Goal: Transaction & Acquisition: Purchase product/service

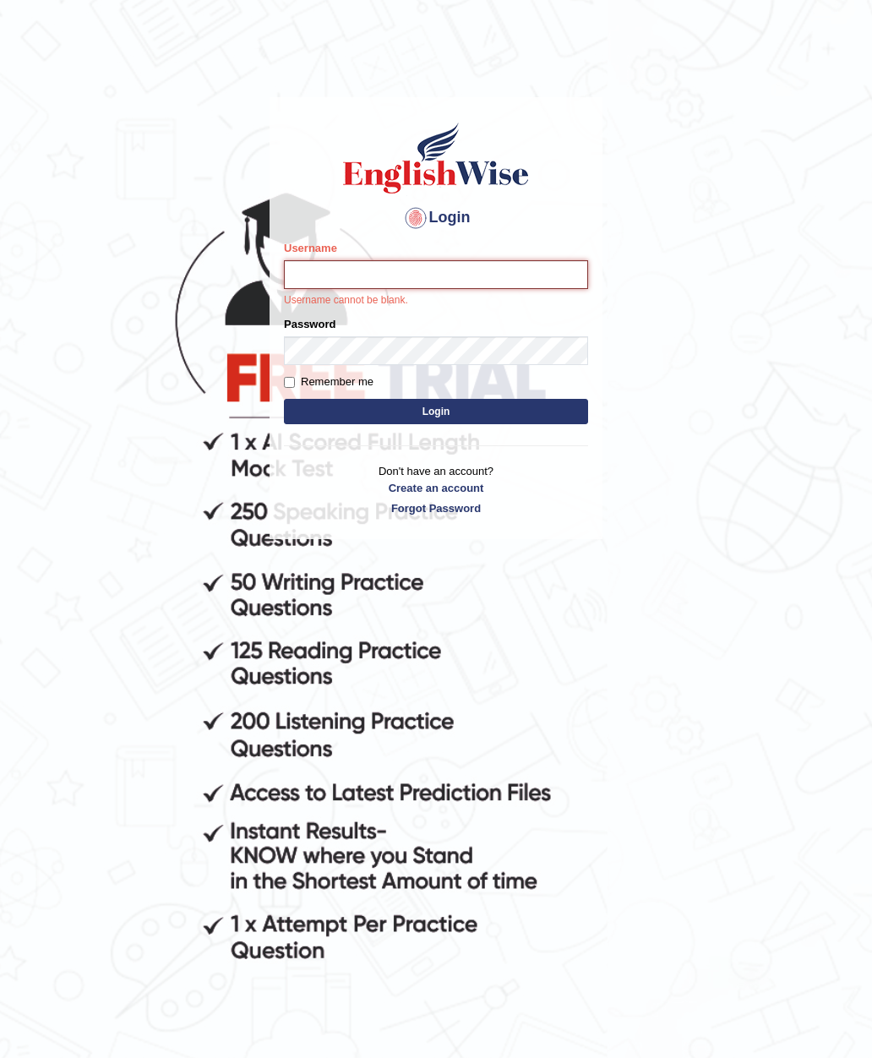
type input "Hiren2307"
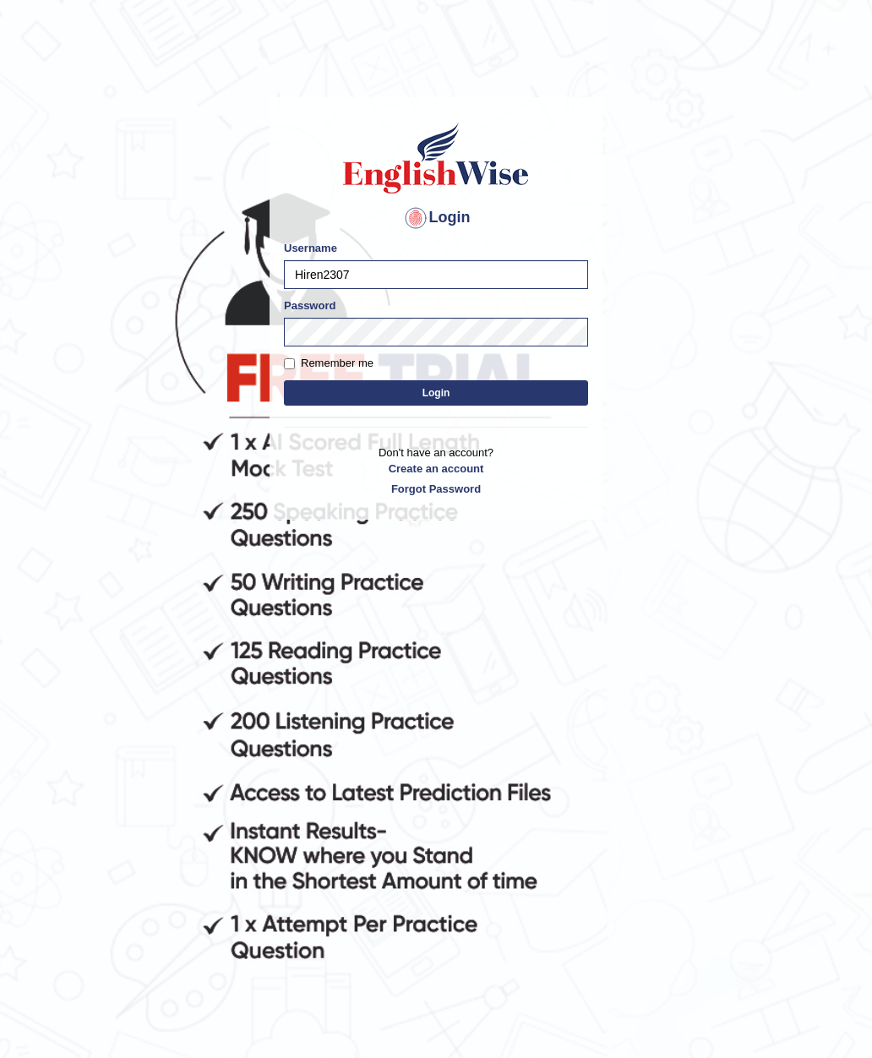
click at [292, 368] on input "Remember me" at bounding box center [289, 363] width 11 height 11
checkbox input "true"
click at [343, 385] on button "Login" at bounding box center [436, 392] width 304 height 25
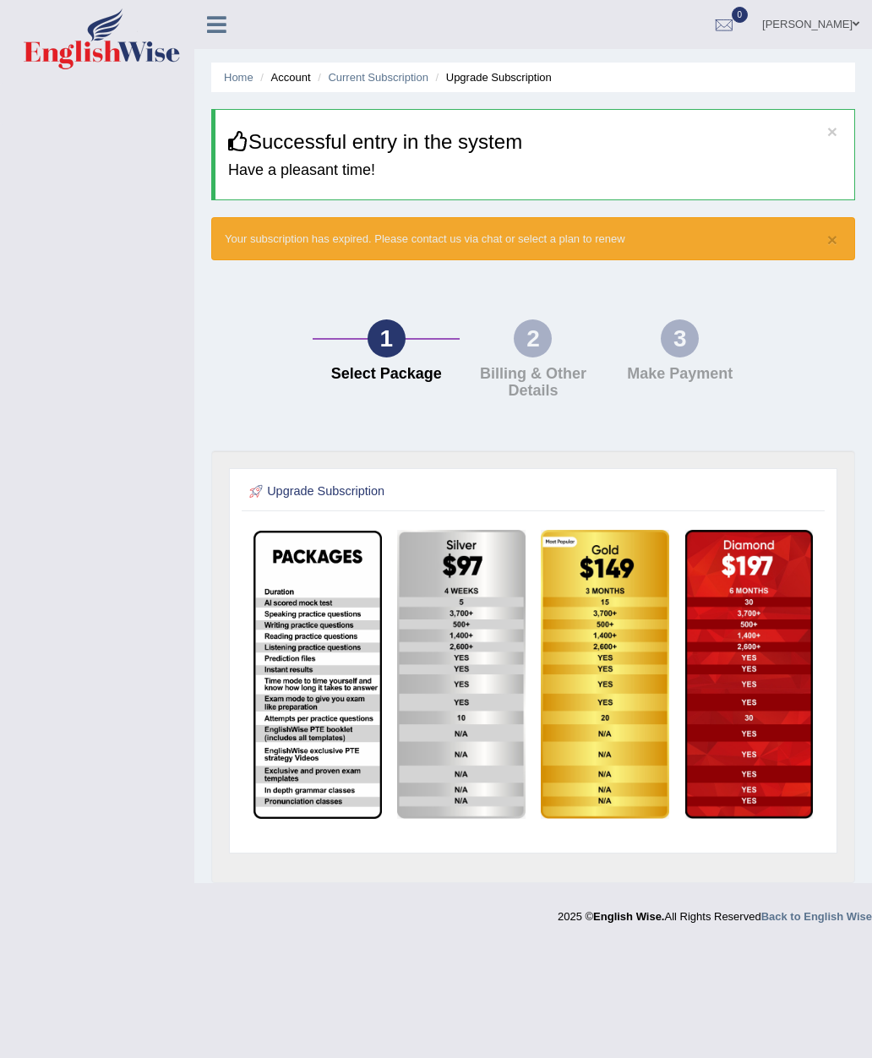
click at [607, 740] on img at bounding box center [605, 674] width 128 height 289
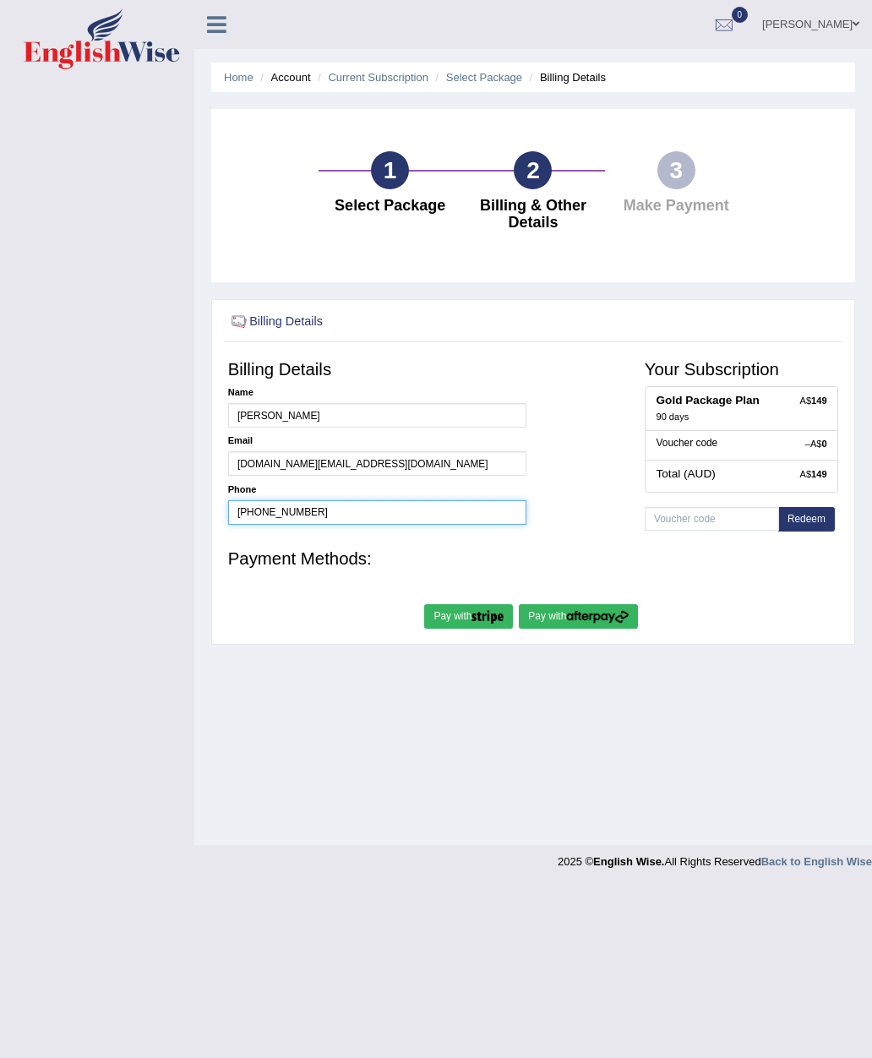
click at [334, 525] on input "+61405401443" at bounding box center [377, 512] width 298 height 25
type input "+61460884967"
click at [618, 623] on img "submit" at bounding box center [597, 616] width 63 height 13
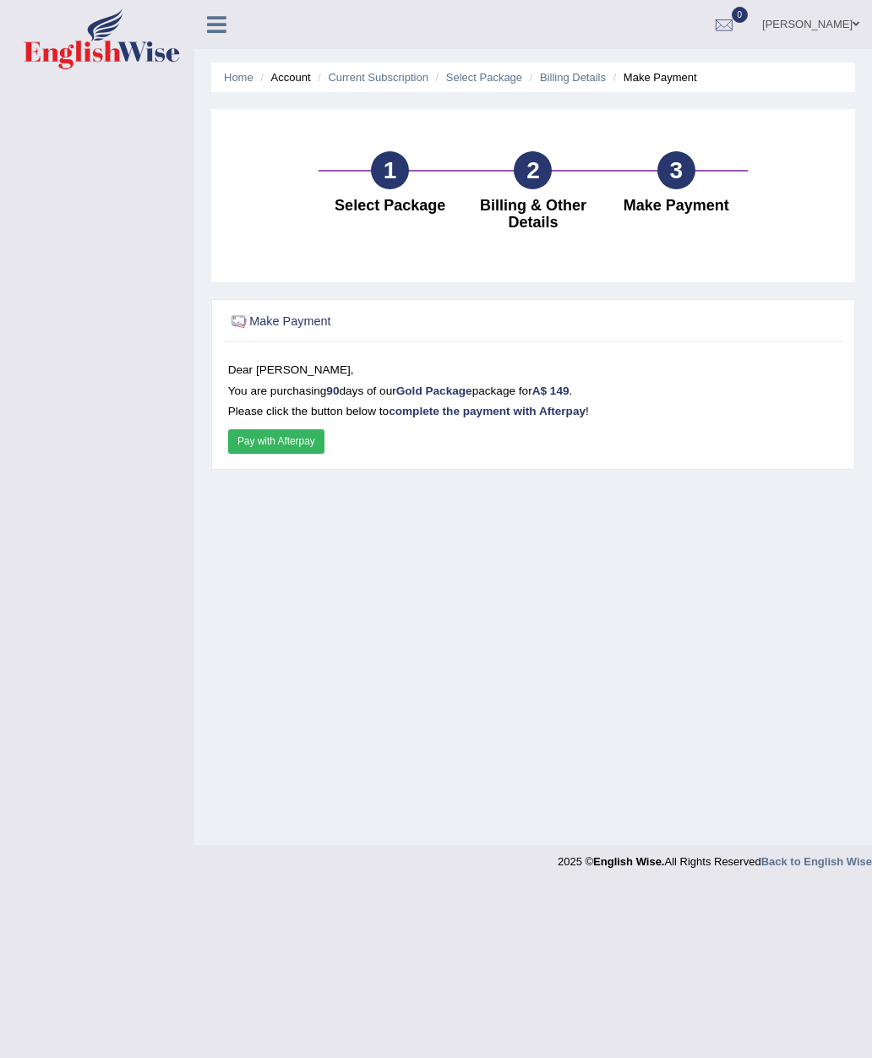
click at [276, 454] on button "Pay with Afterpay" at bounding box center [276, 441] width 96 height 25
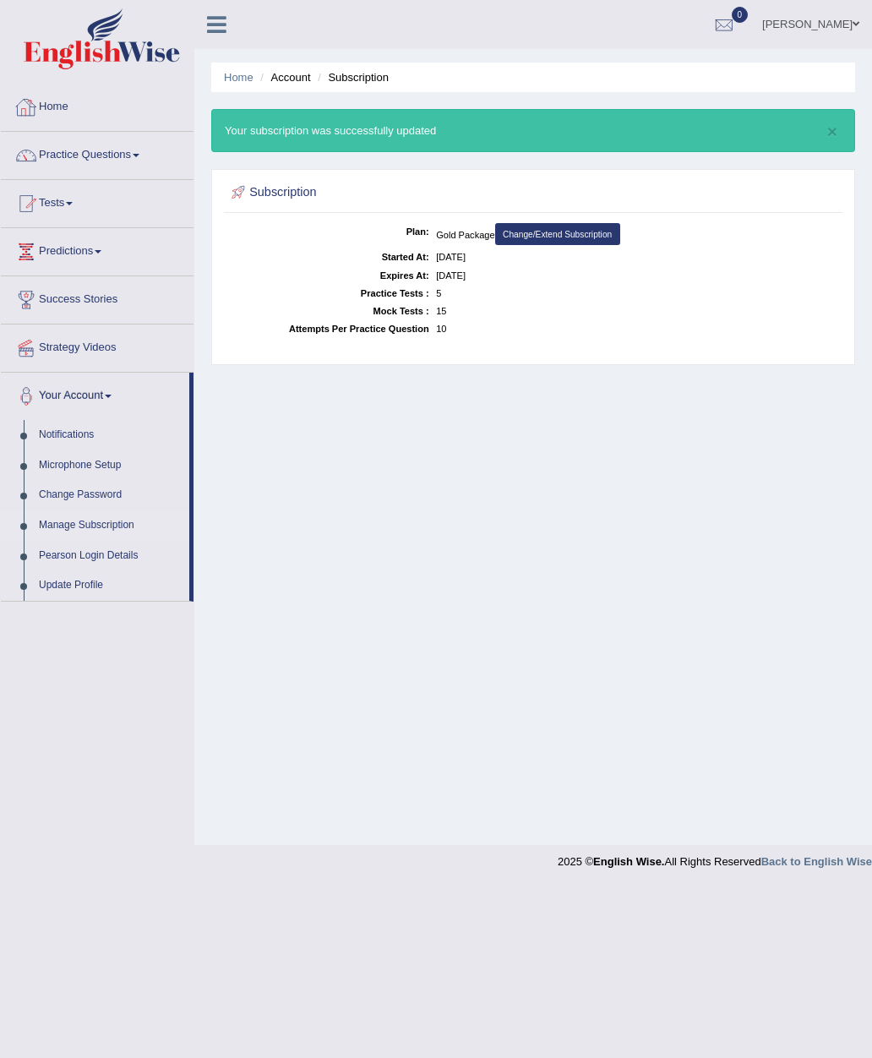
click at [65, 117] on link "Home" at bounding box center [97, 105] width 193 height 42
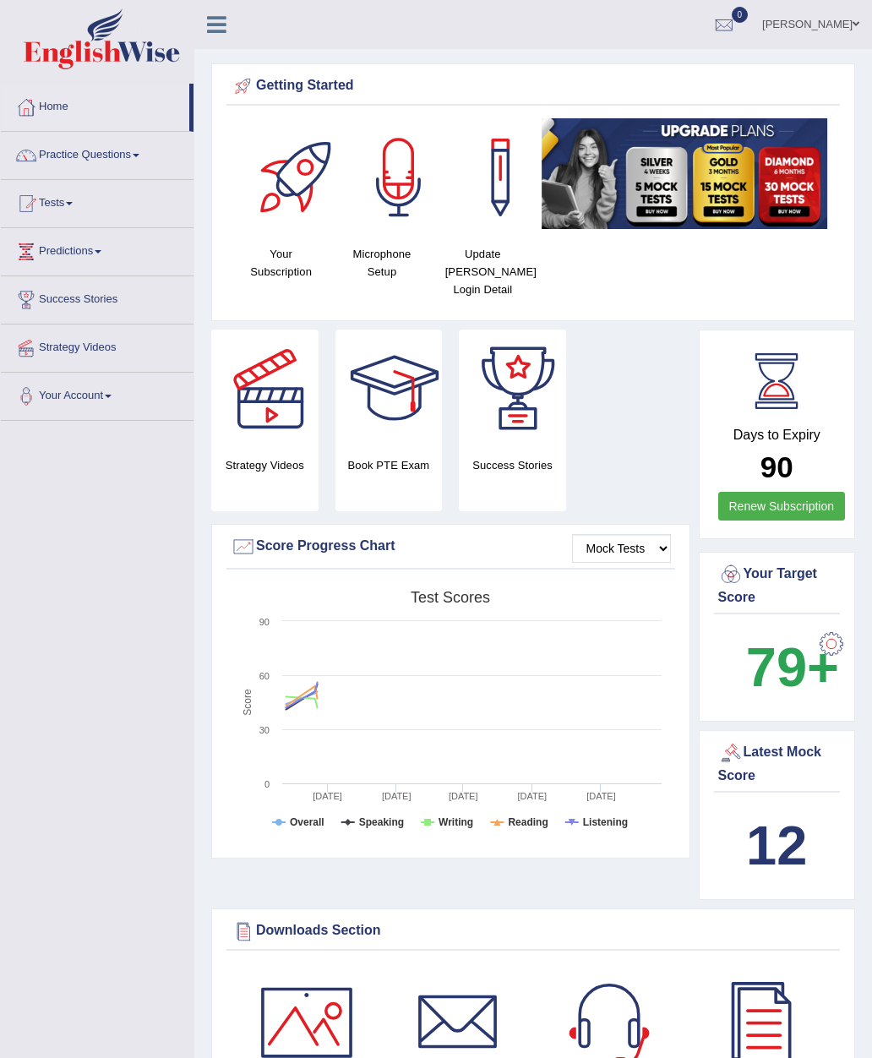
click at [57, 167] on link "Practice Questions" at bounding box center [97, 153] width 193 height 42
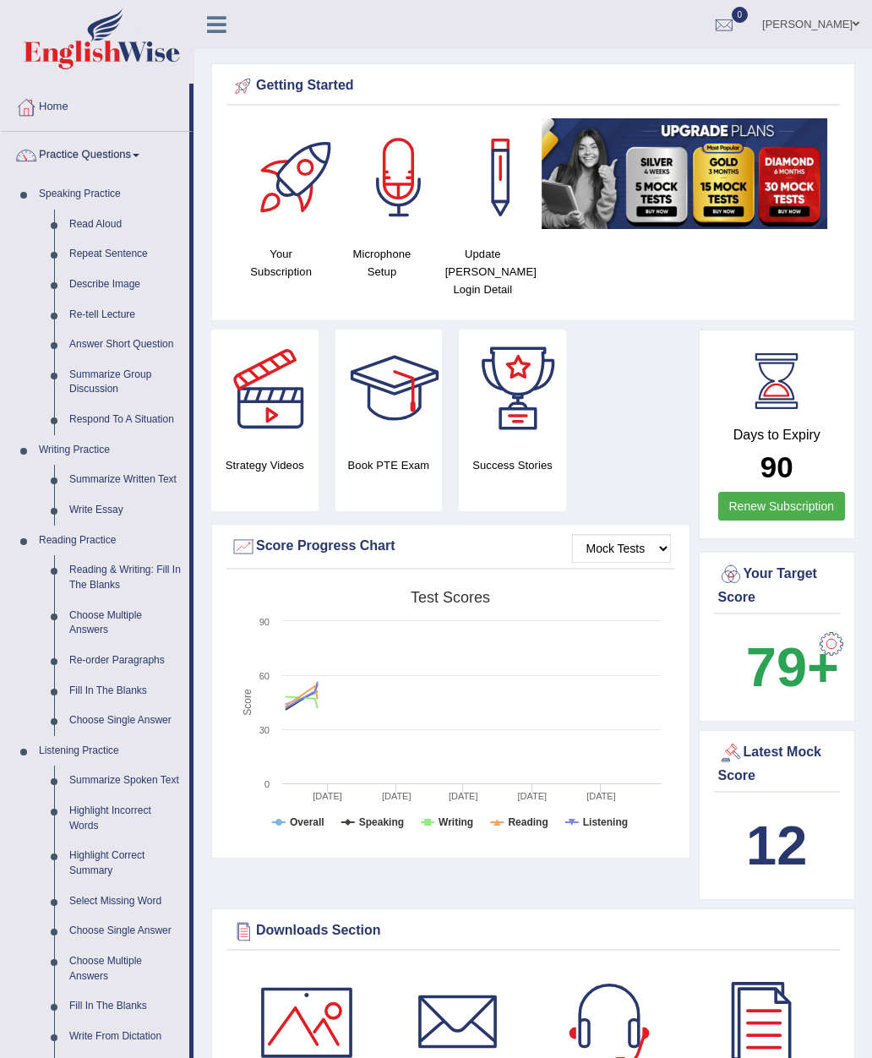
click at [104, 384] on div at bounding box center [436, 529] width 872 height 1058
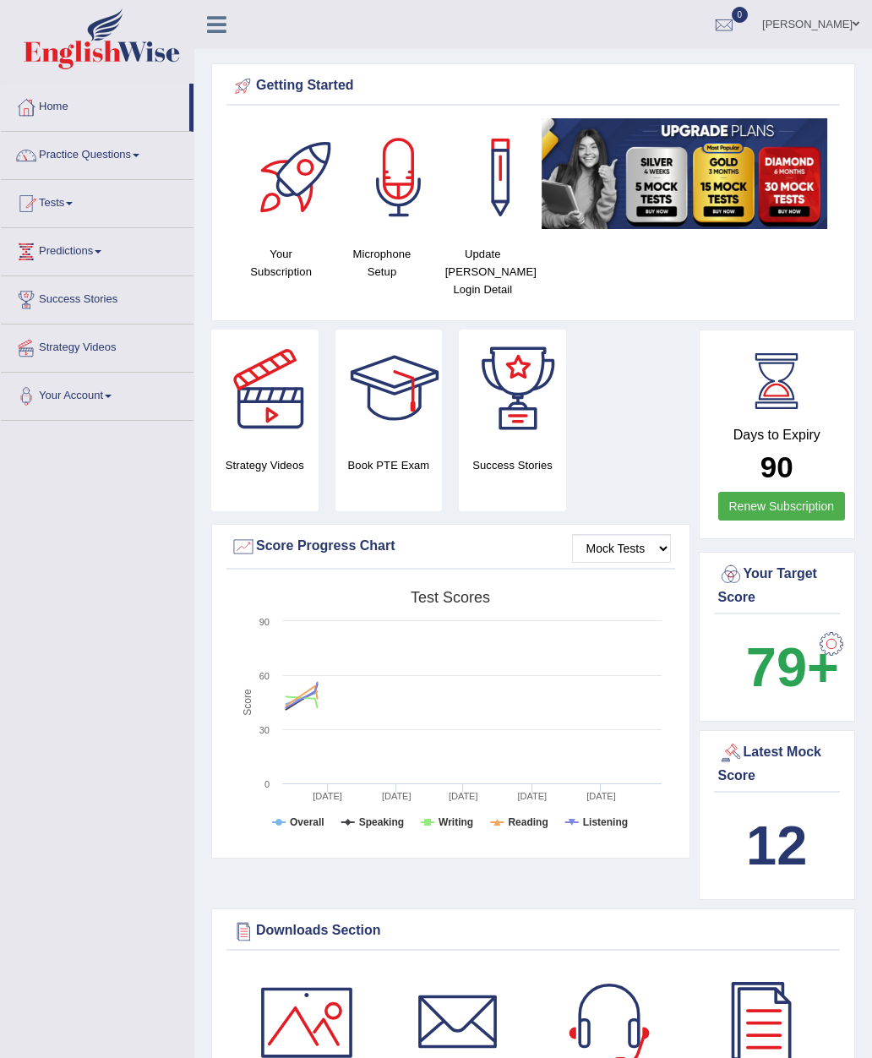
click at [81, 166] on link "Practice Questions" at bounding box center [97, 153] width 193 height 42
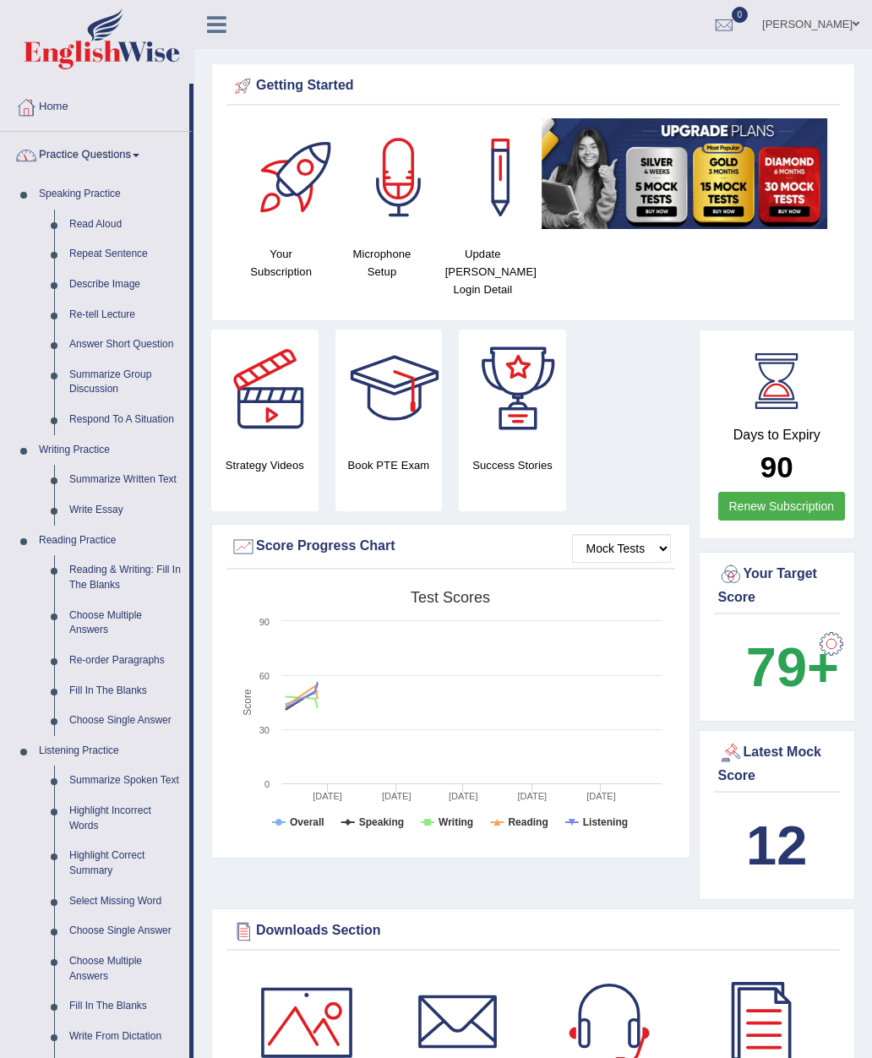
click at [115, 379] on div at bounding box center [436, 529] width 872 height 1058
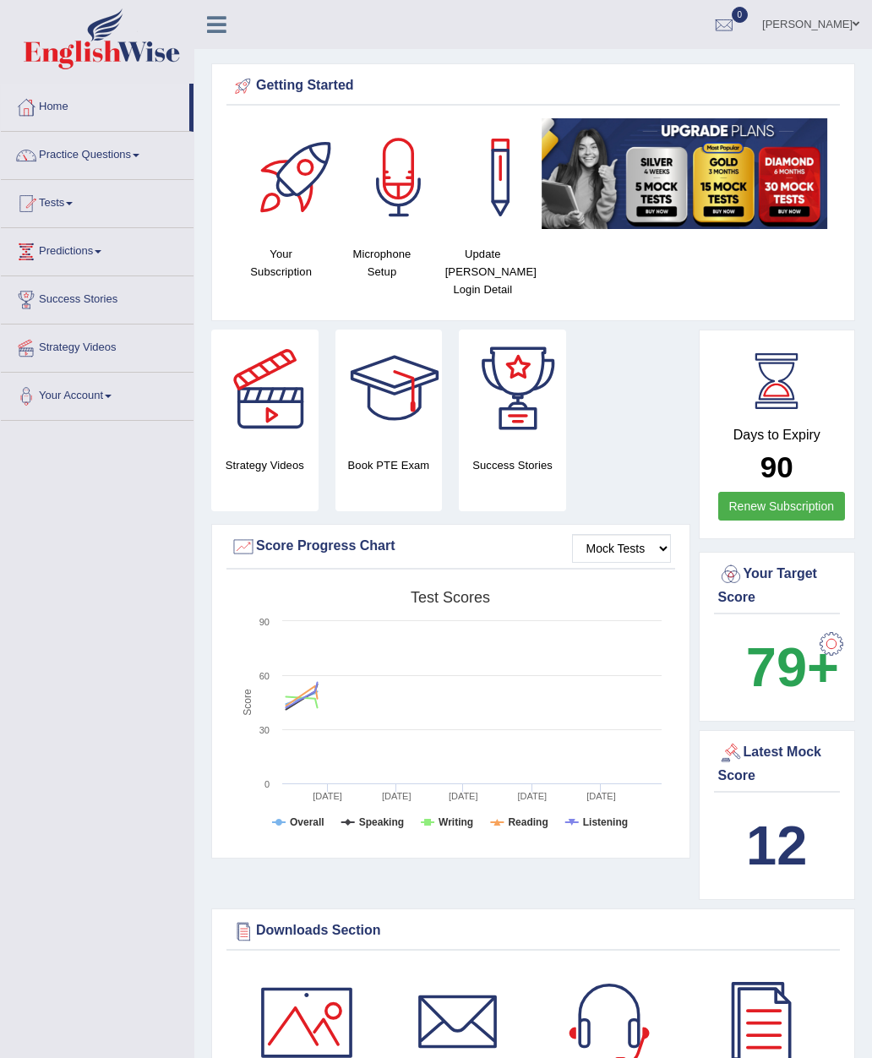
click at [41, 159] on link "Practice Questions" at bounding box center [97, 153] width 193 height 42
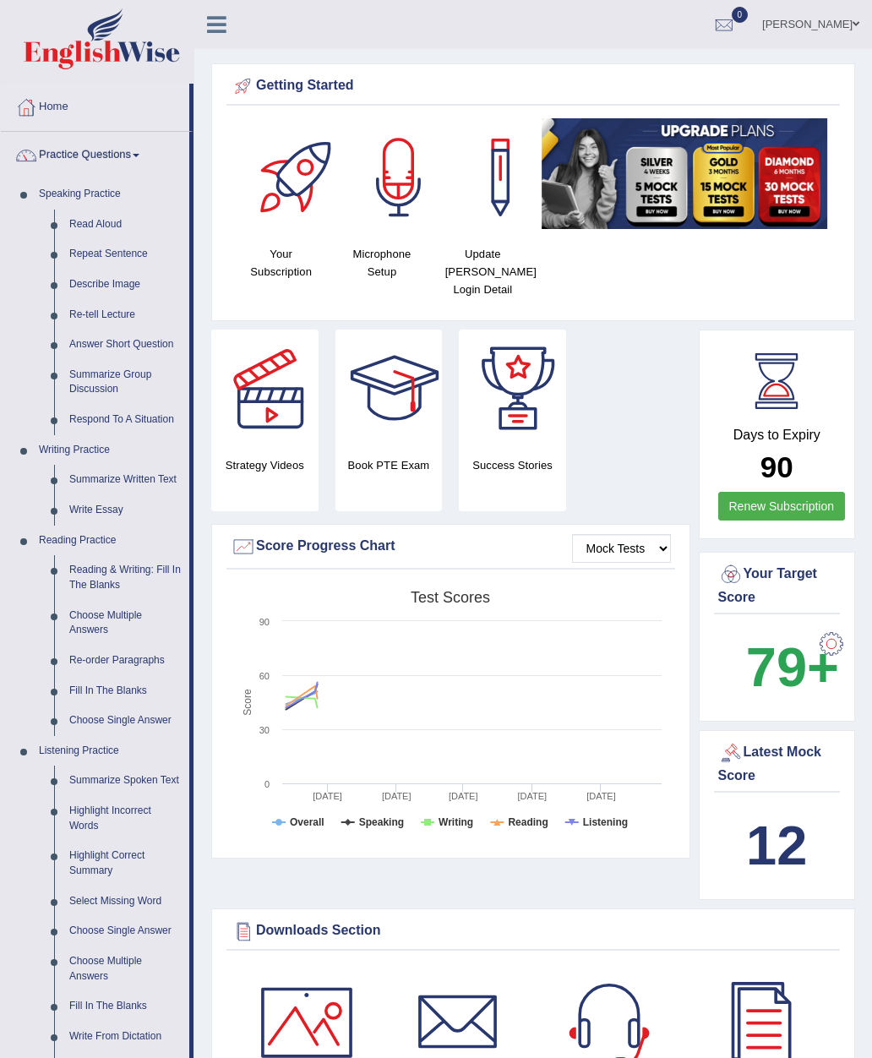
click at [110, 415] on div at bounding box center [436, 529] width 872 height 1058
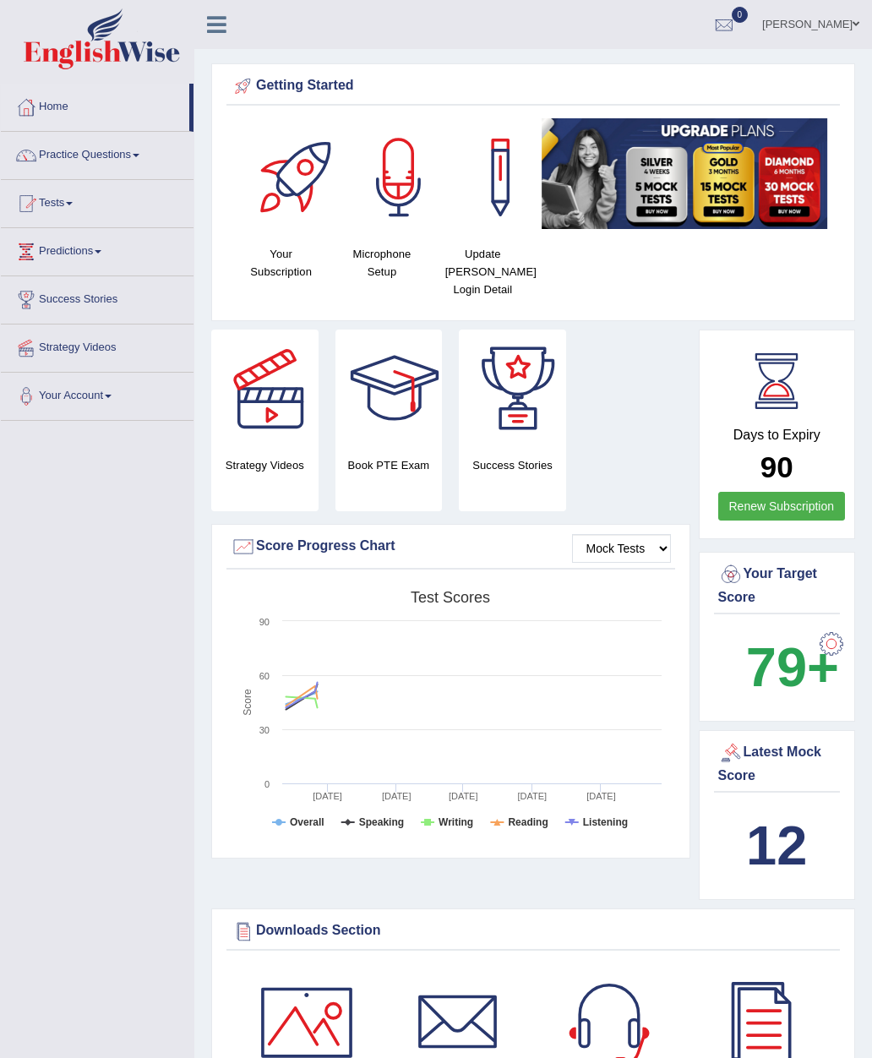
click at [54, 155] on link "Practice Questions" at bounding box center [97, 153] width 193 height 42
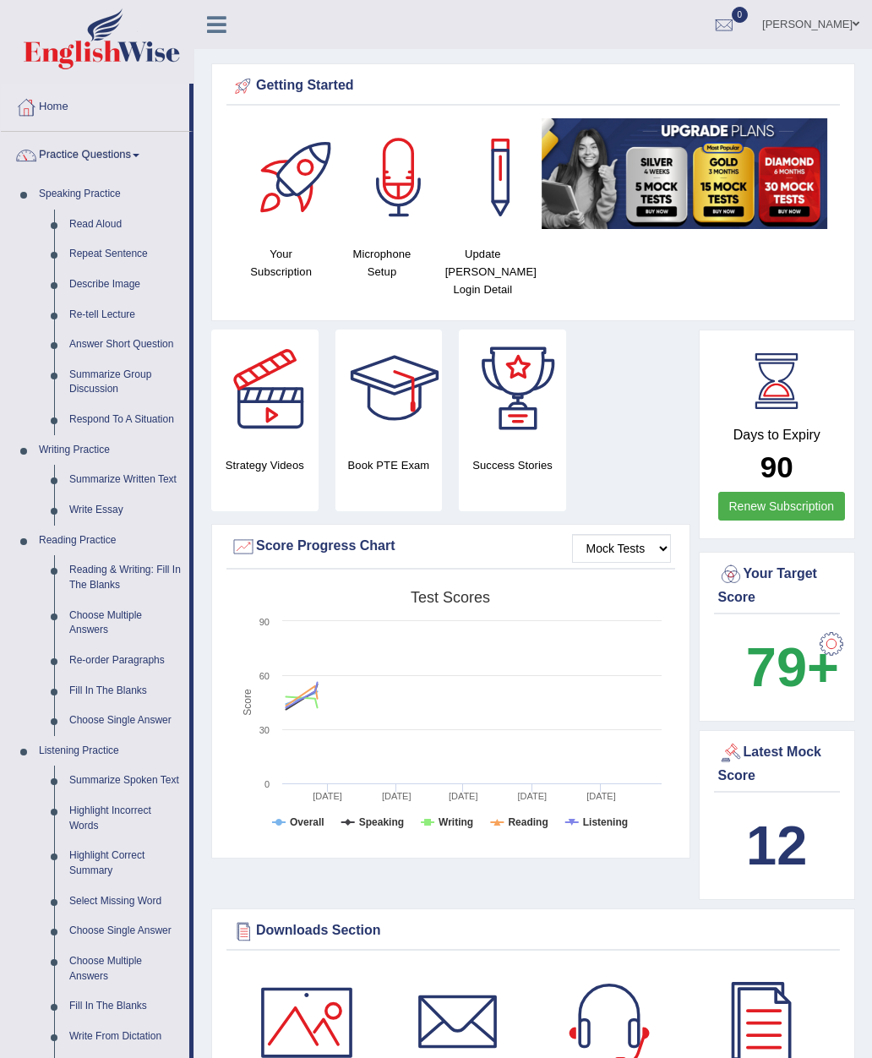
click at [89, 346] on div at bounding box center [436, 529] width 872 height 1058
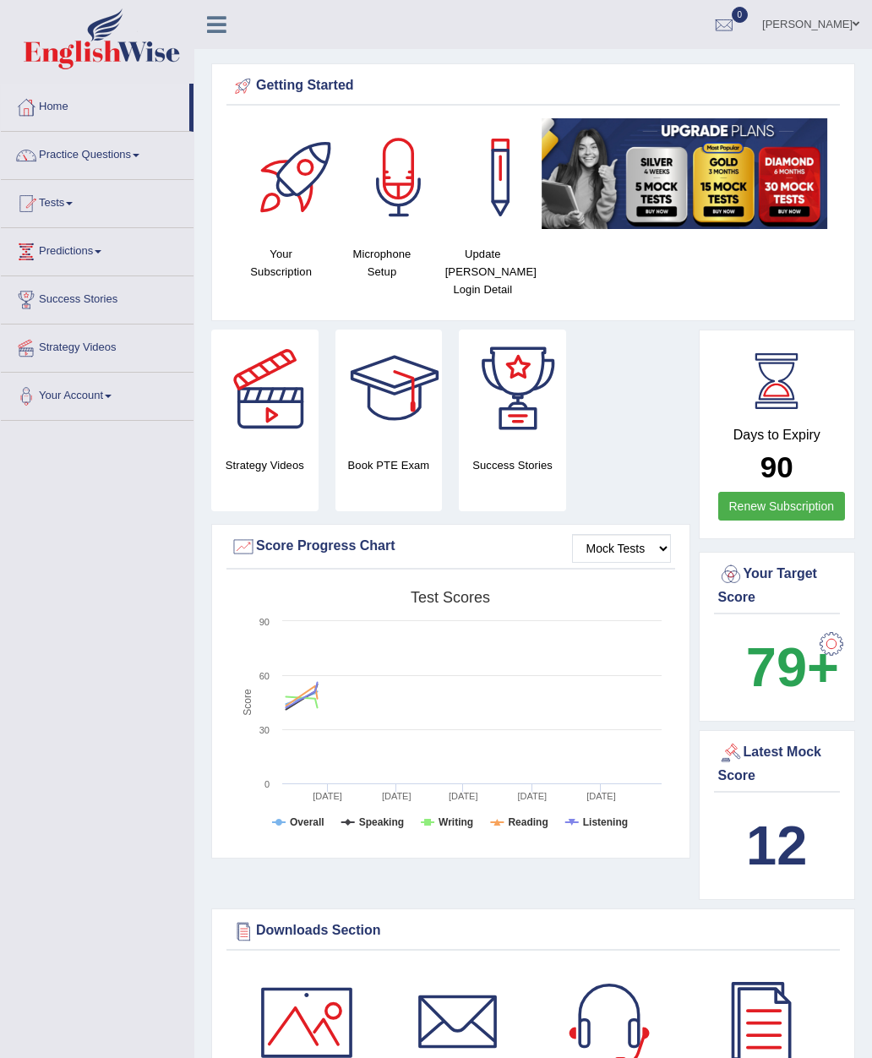
click at [37, 162] on div at bounding box center [26, 155] width 25 height 25
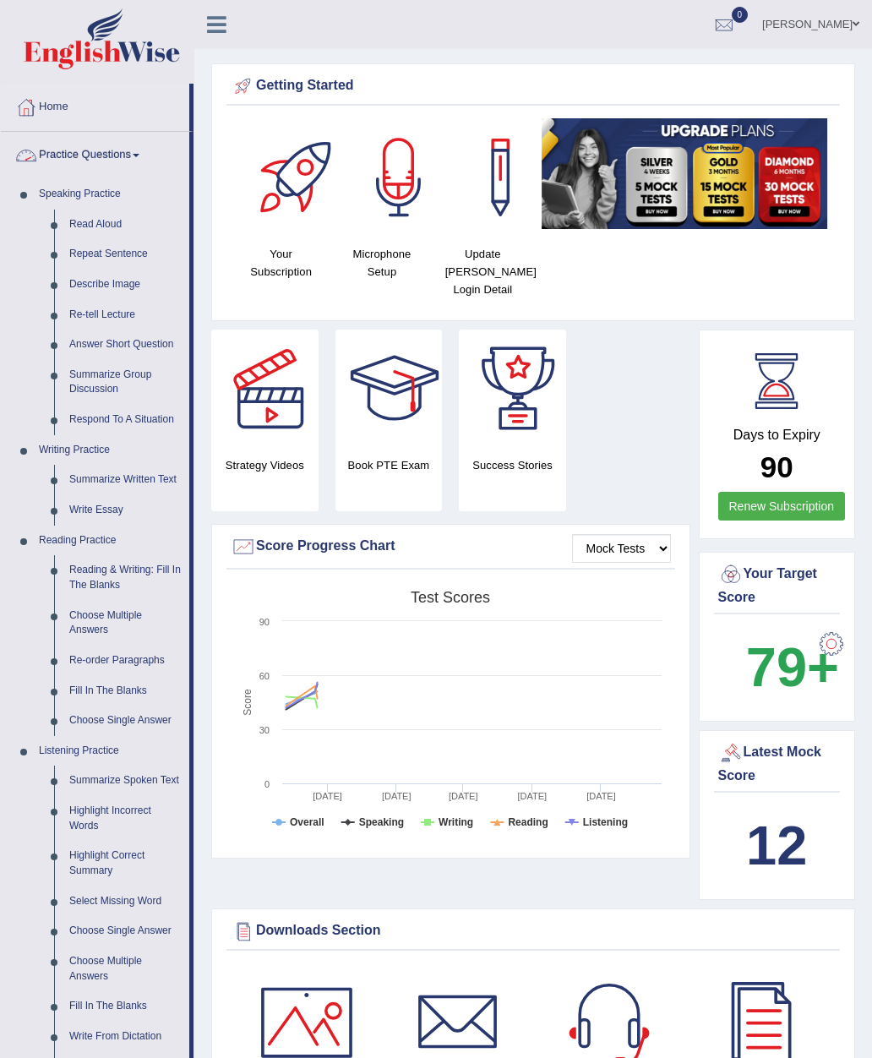
click at [47, 115] on div at bounding box center [436, 529] width 872 height 1058
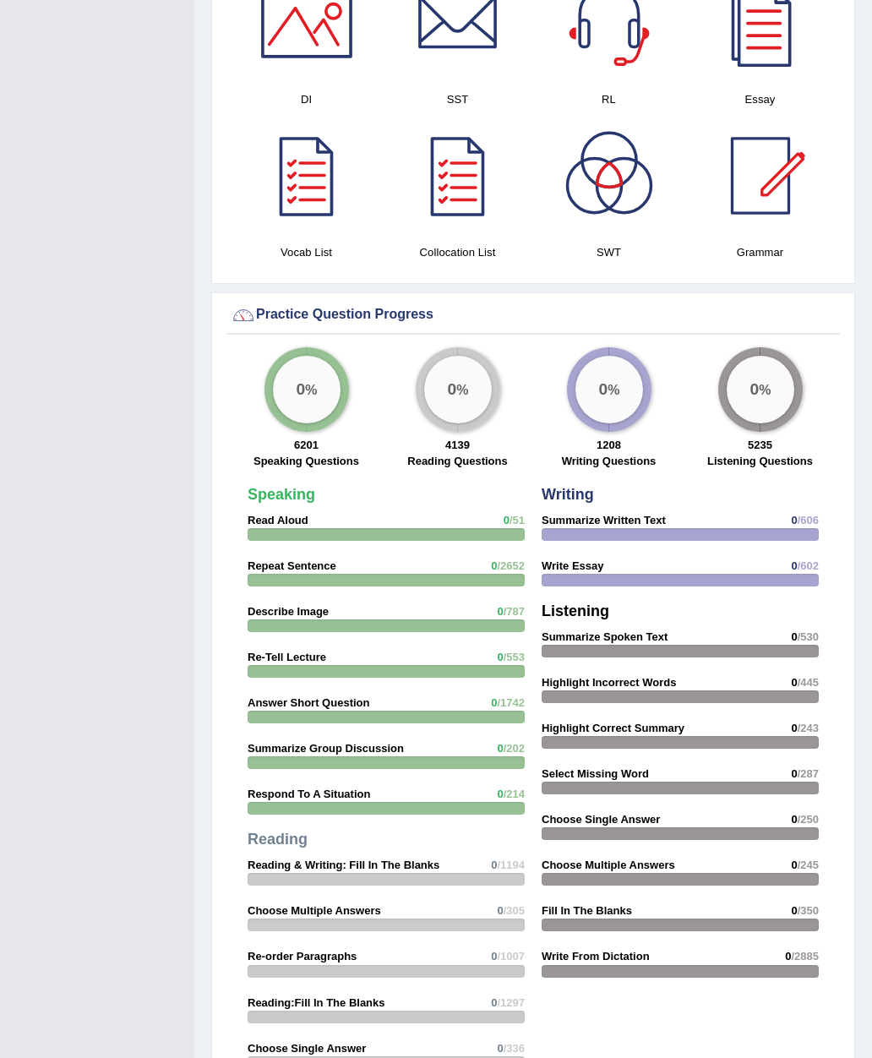
scroll to position [1000, 0]
click at [288, 521] on strong "Read Aloud" at bounding box center [278, 519] width 61 height 13
click at [274, 503] on div "Speaking Read Aloud 0 /51 Repeat Sentence 0 /2652 Describe Image 0 /787 Re-Tell…" at bounding box center [386, 780] width 294 height 607
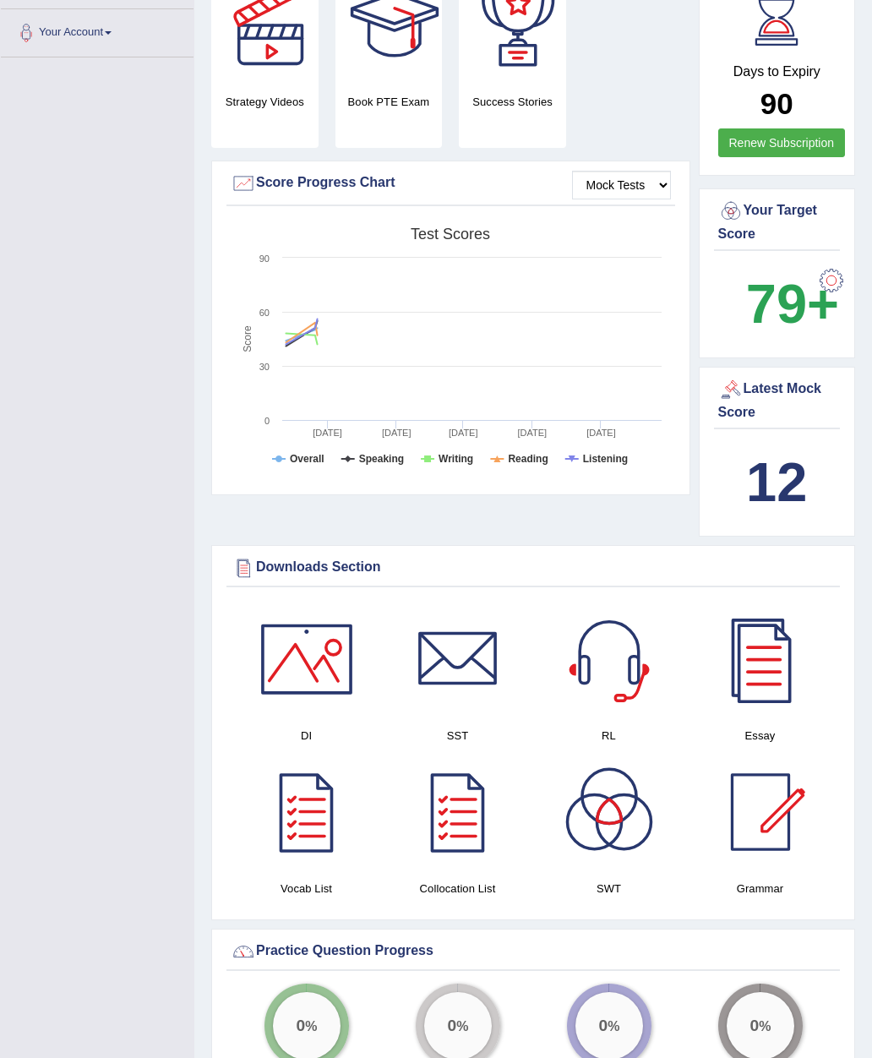
scroll to position [362, 0]
click at [308, 336] on icon at bounding box center [301, 332] width 74 height 25
click at [296, 341] on icon at bounding box center [301, 332] width 74 height 25
click at [174, 416] on div "Toggle navigation Home Practice Questions Speaking Practice Read Aloud Repeat S…" at bounding box center [436, 861] width 872 height 2447
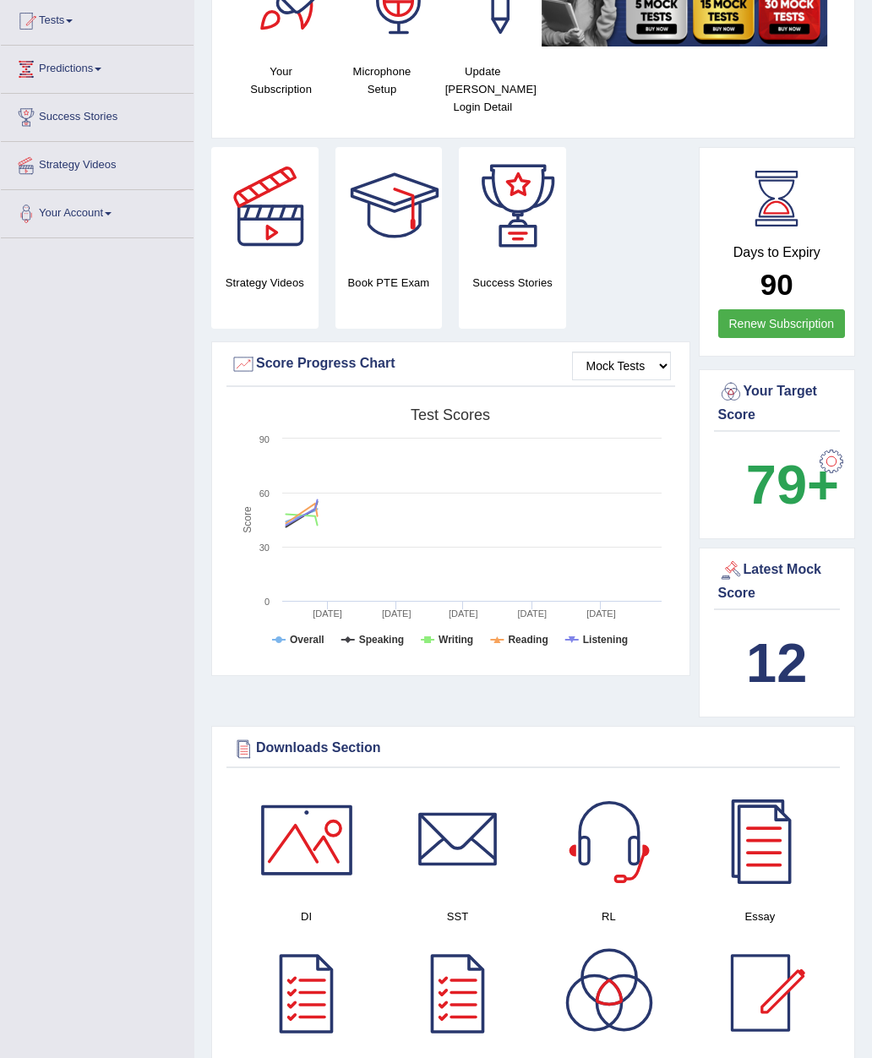
scroll to position [0, 0]
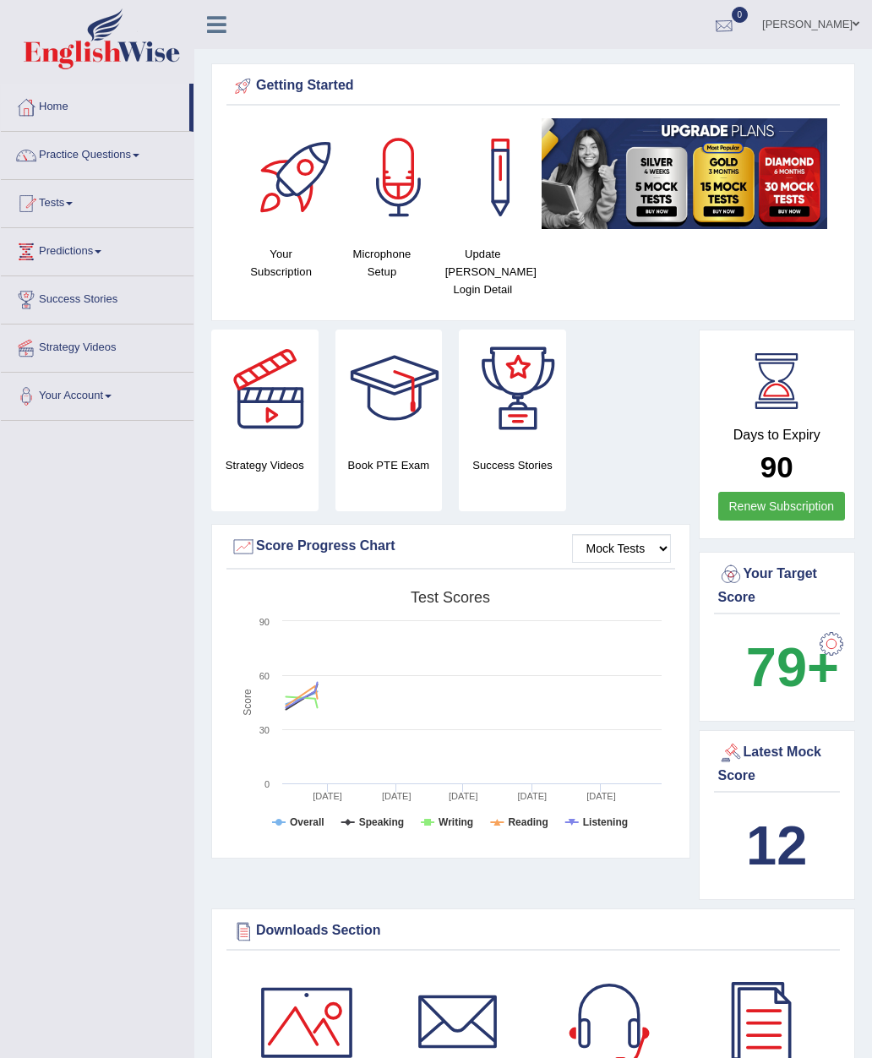
click at [737, 21] on div at bounding box center [723, 25] width 25 height 25
click at [841, 20] on link "[PERSON_NAME]" at bounding box center [810, 22] width 123 height 44
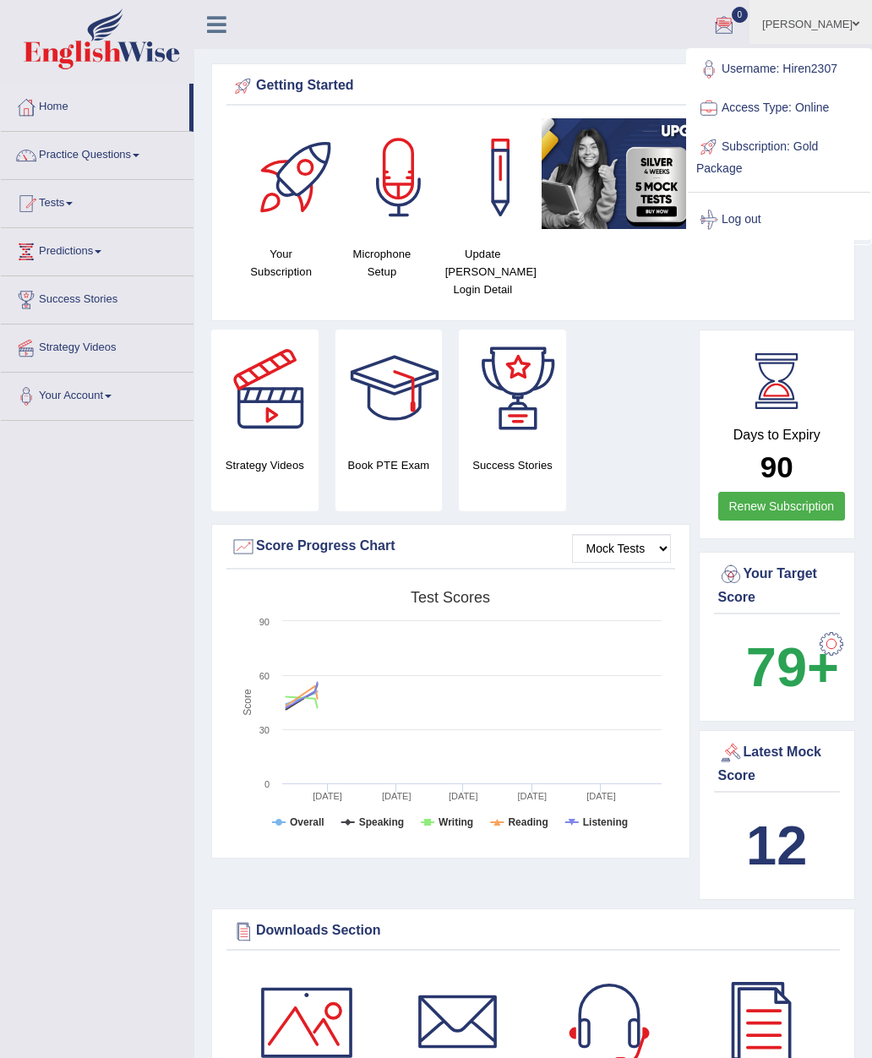
click at [79, 167] on link "Practice Questions" at bounding box center [97, 153] width 193 height 42
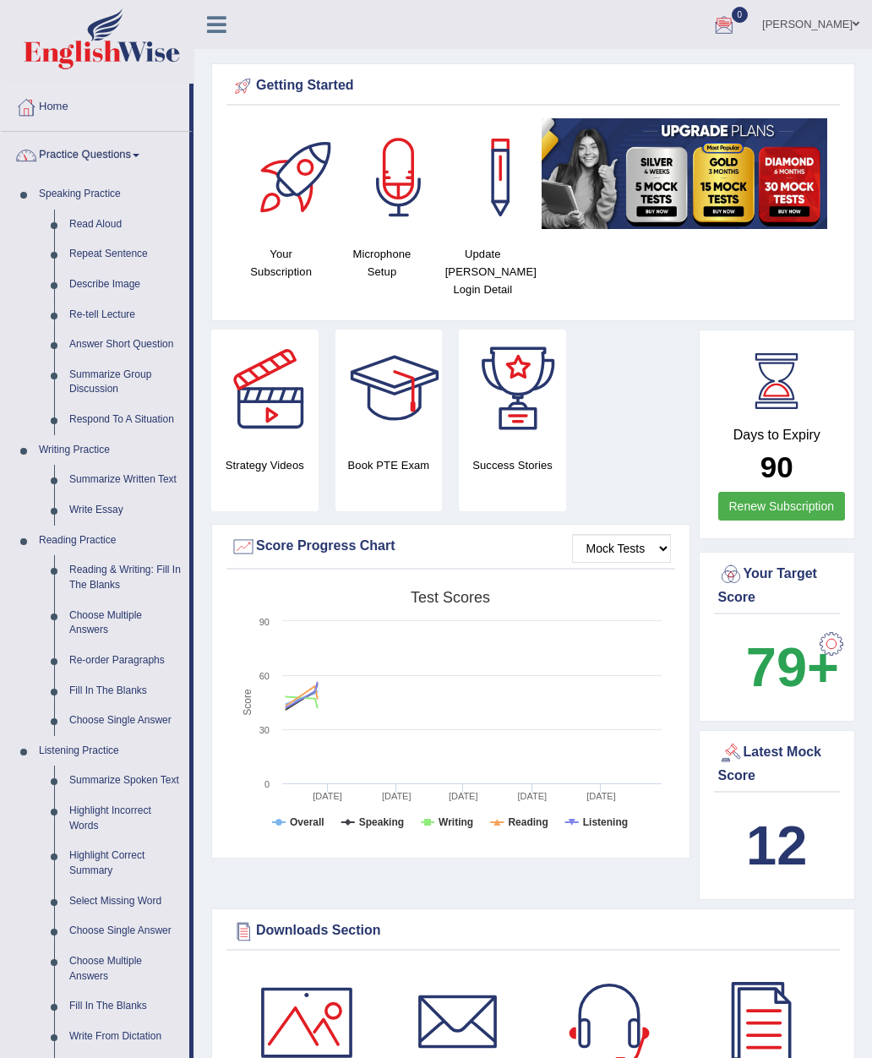
click at [95, 225] on div at bounding box center [436, 529] width 872 height 1058
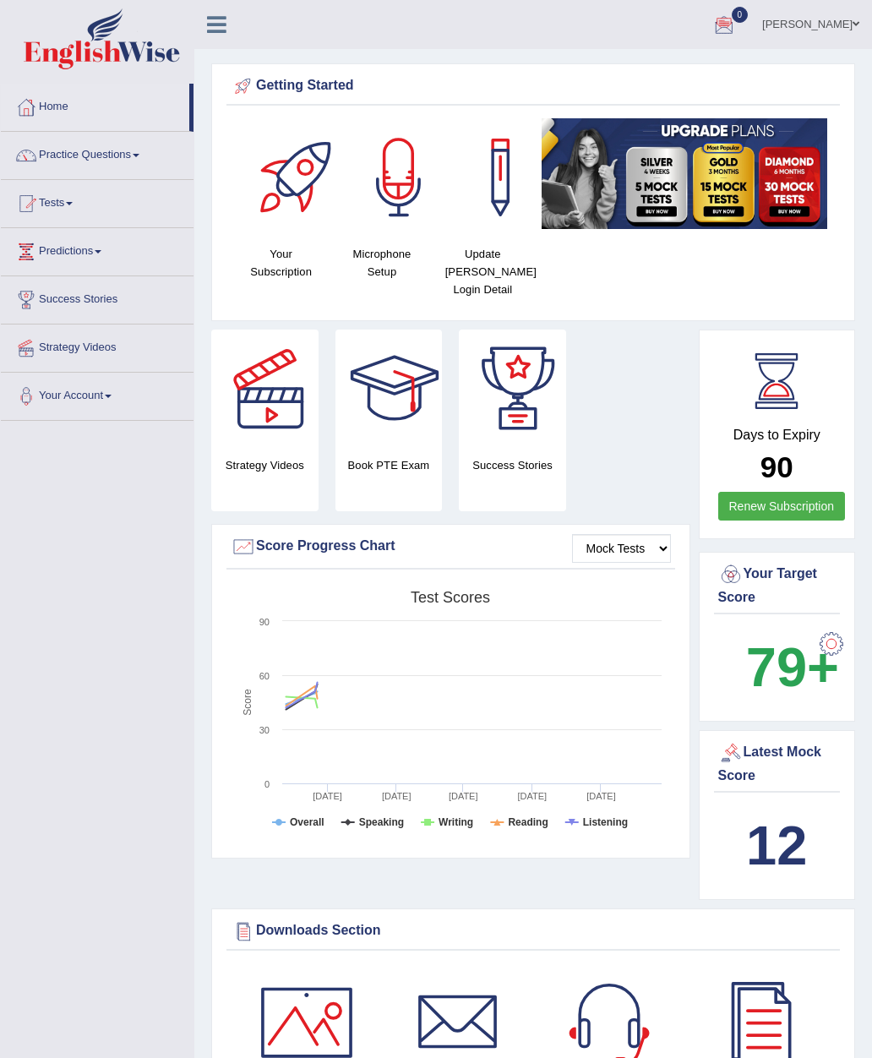
click at [848, 29] on link "[PERSON_NAME]" at bounding box center [810, 22] width 123 height 44
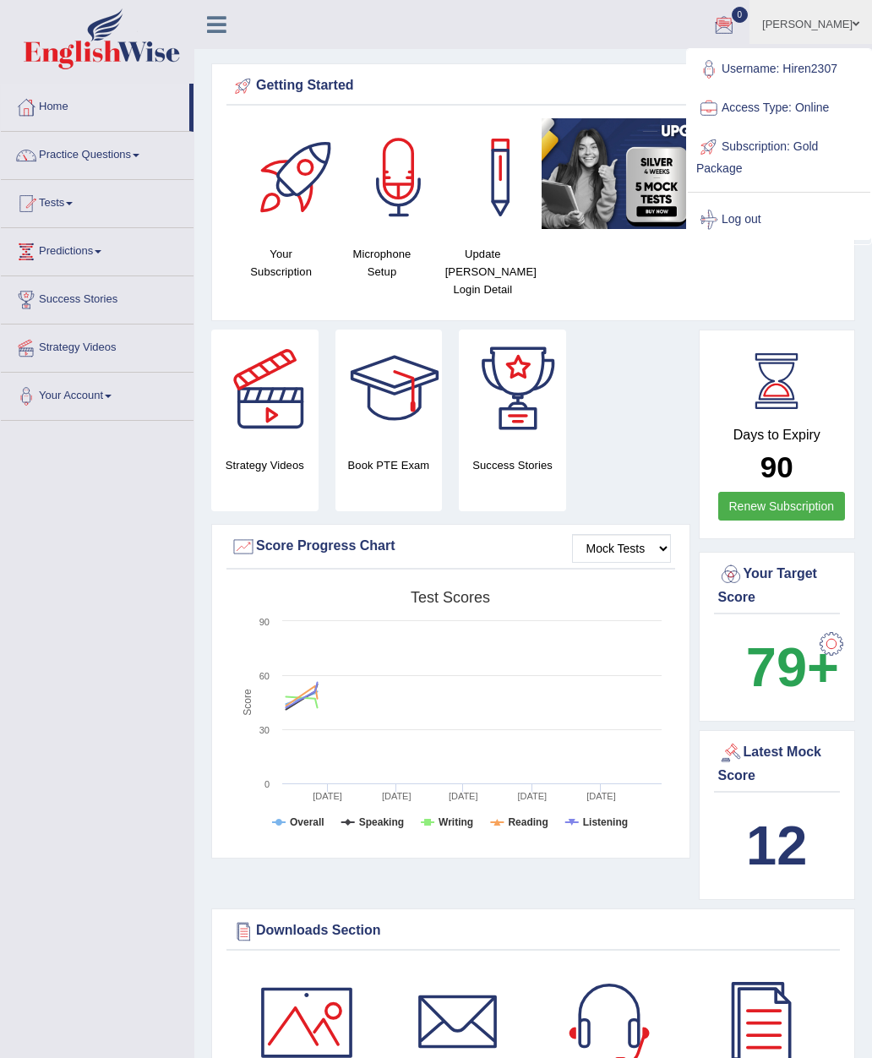
click at [755, 218] on link "Log out" at bounding box center [779, 219] width 182 height 39
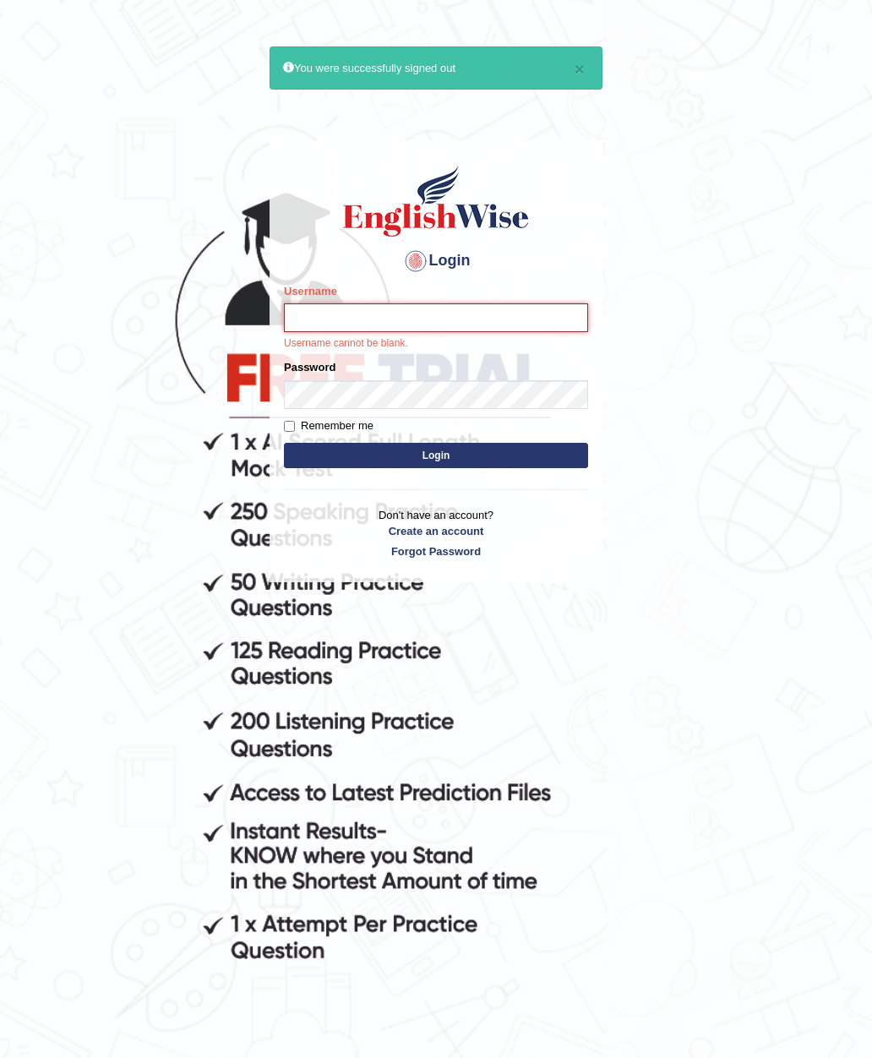
type input "Hiren2307"
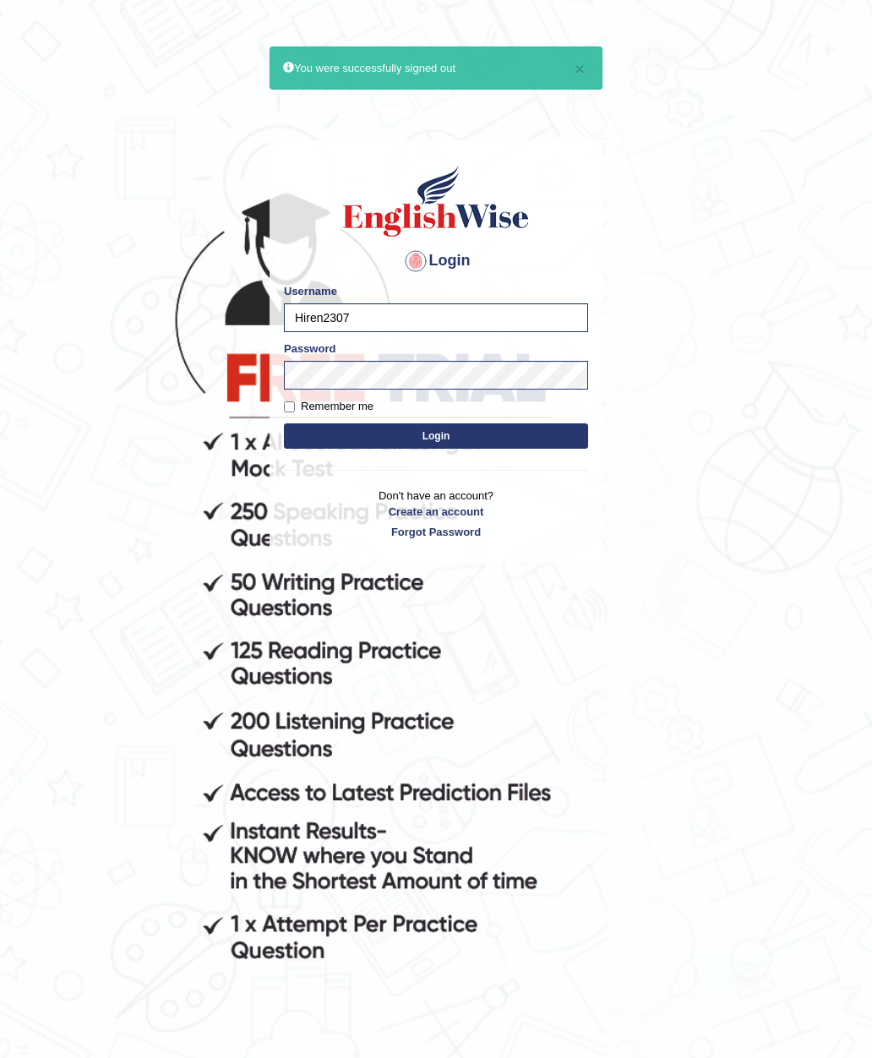
click at [292, 404] on input "Remember me" at bounding box center [289, 406] width 11 height 11
checkbox input "true"
click at [541, 434] on button "Login" at bounding box center [436, 435] width 304 height 25
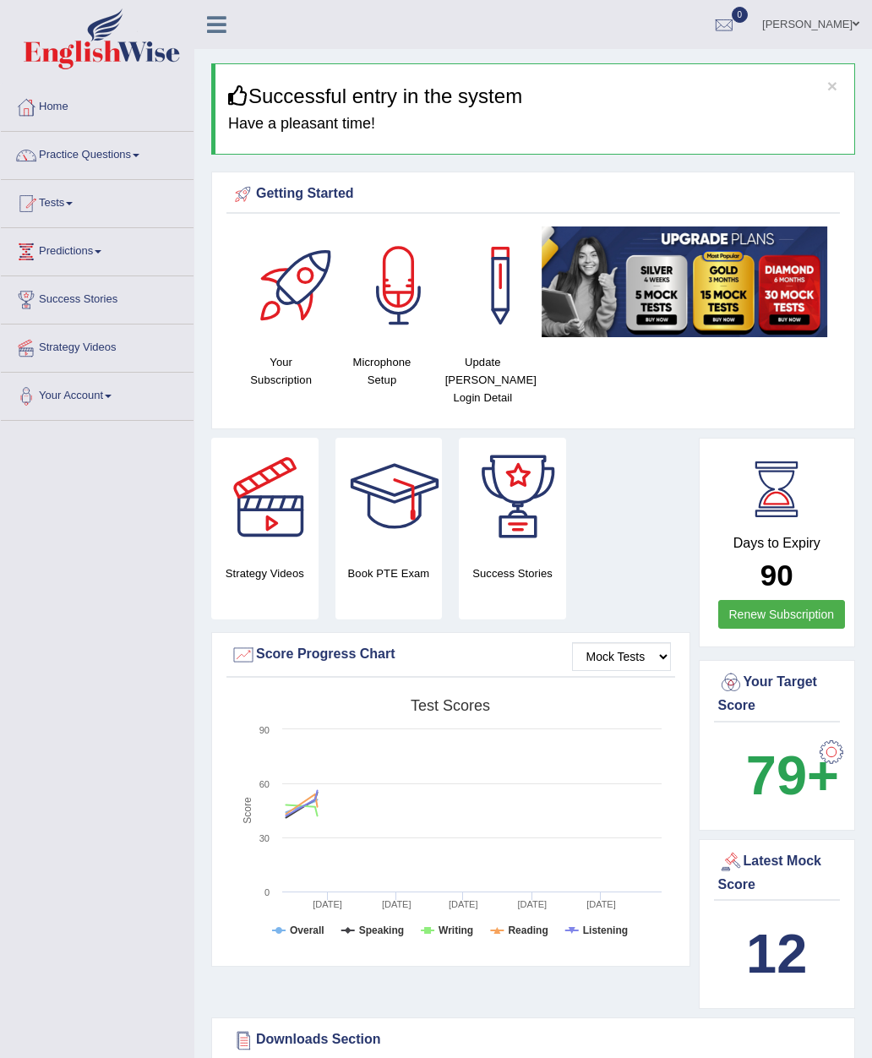
click at [57, 165] on link "Practice Questions" at bounding box center [97, 153] width 193 height 42
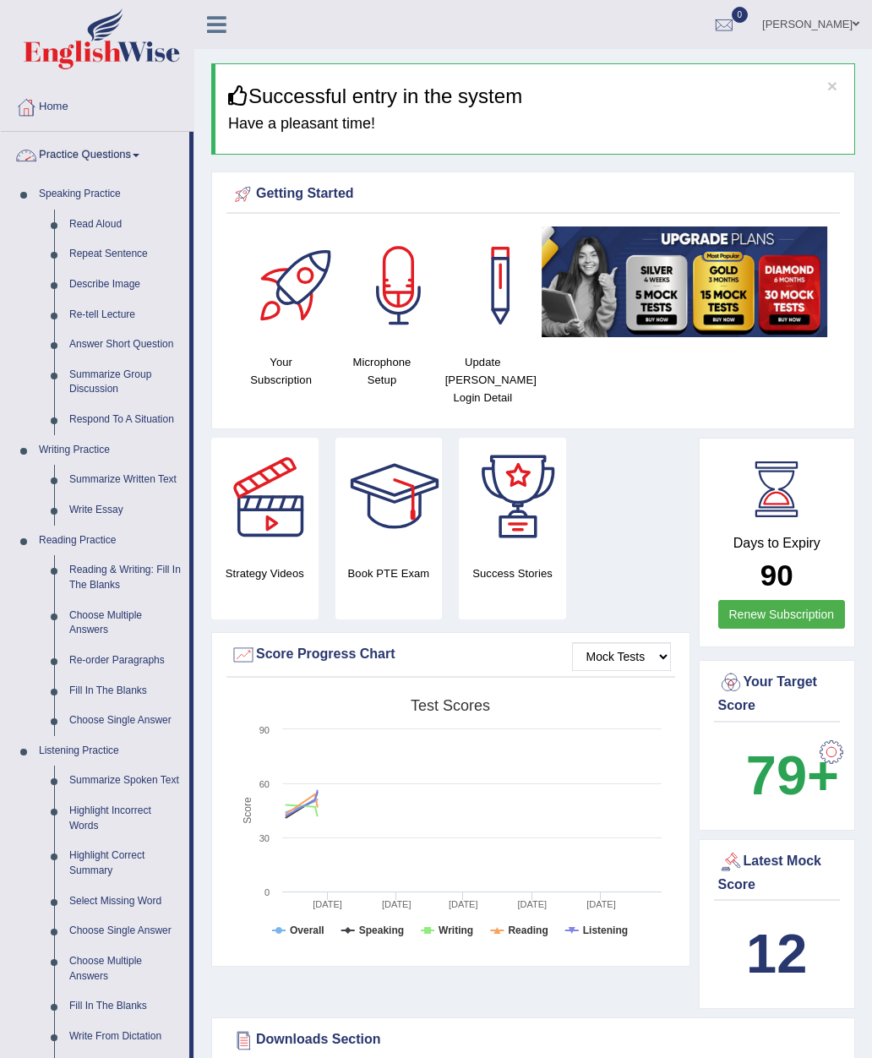
click at [99, 225] on div at bounding box center [436, 529] width 872 height 1058
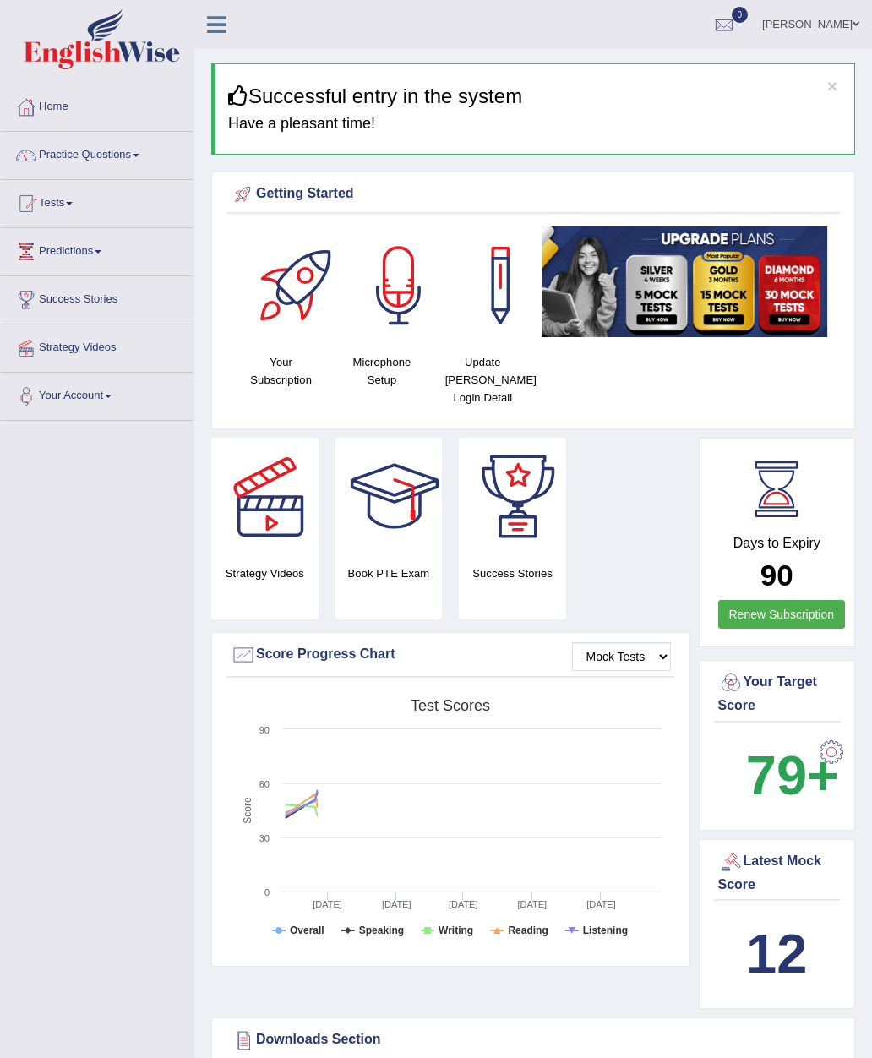
click at [34, 158] on div at bounding box center [26, 155] width 25 height 25
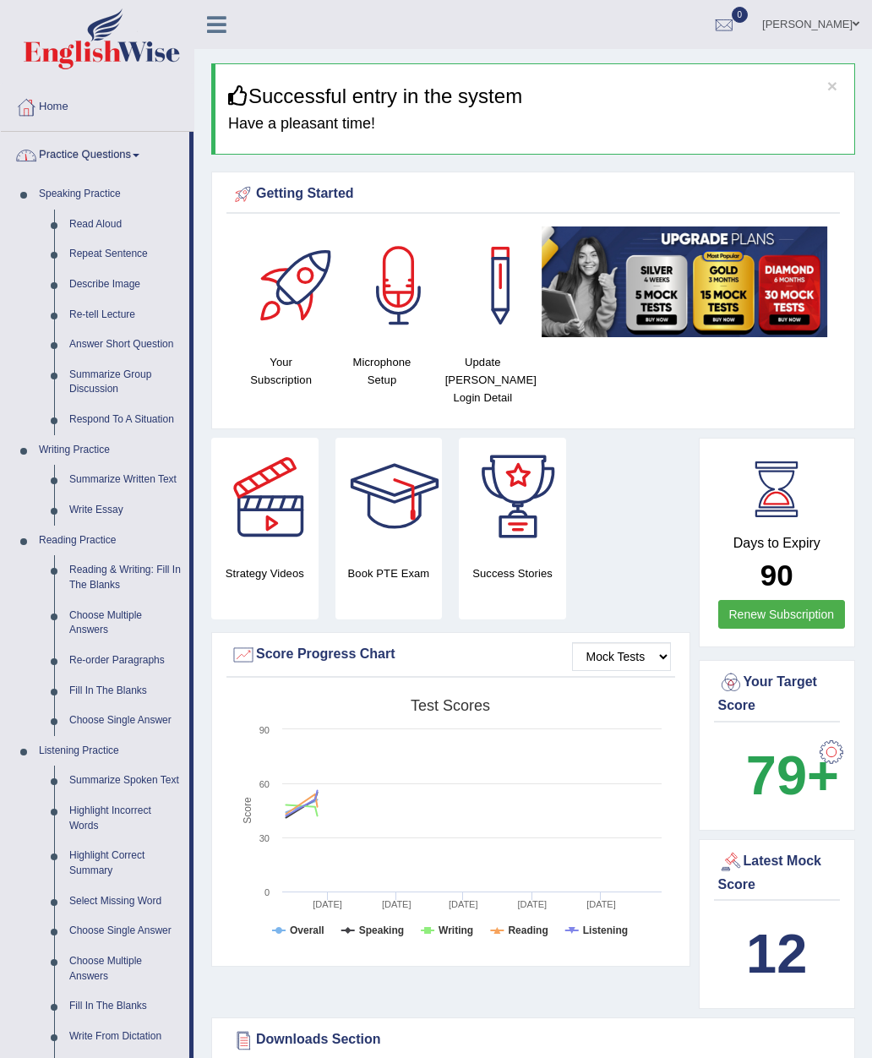
click at [101, 227] on div at bounding box center [436, 529] width 872 height 1058
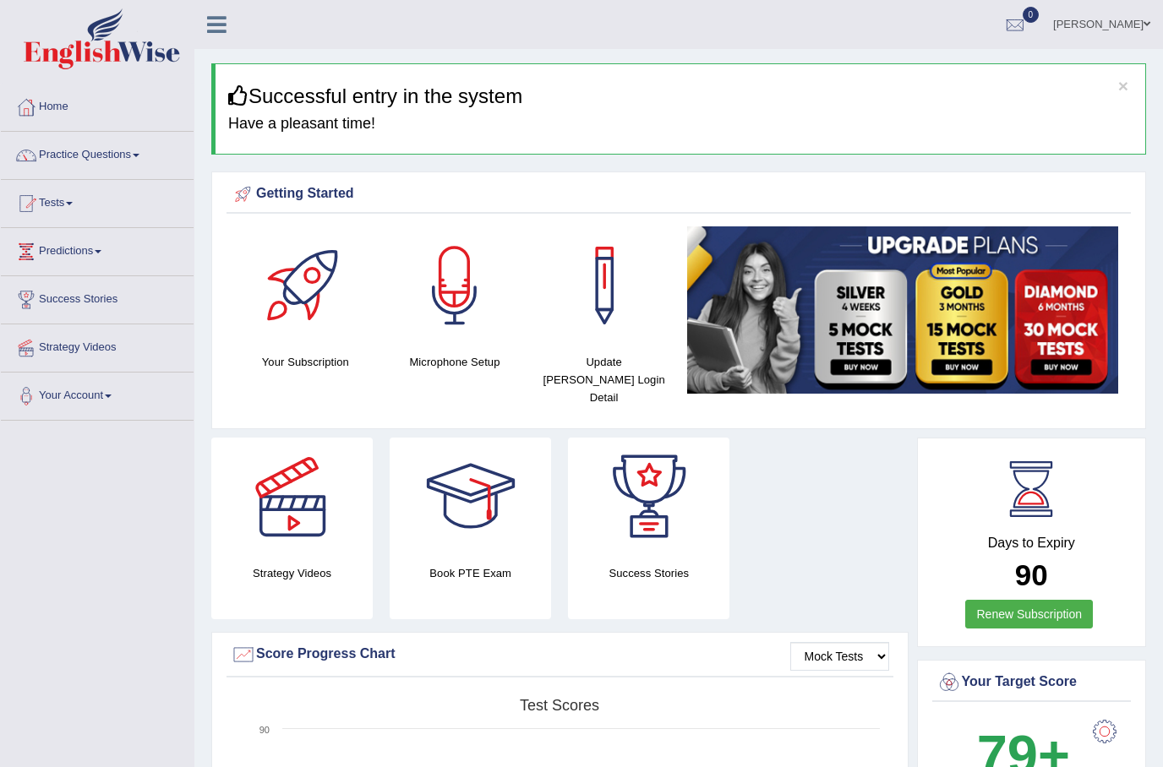
click at [62, 201] on link "Tests" at bounding box center [97, 201] width 193 height 42
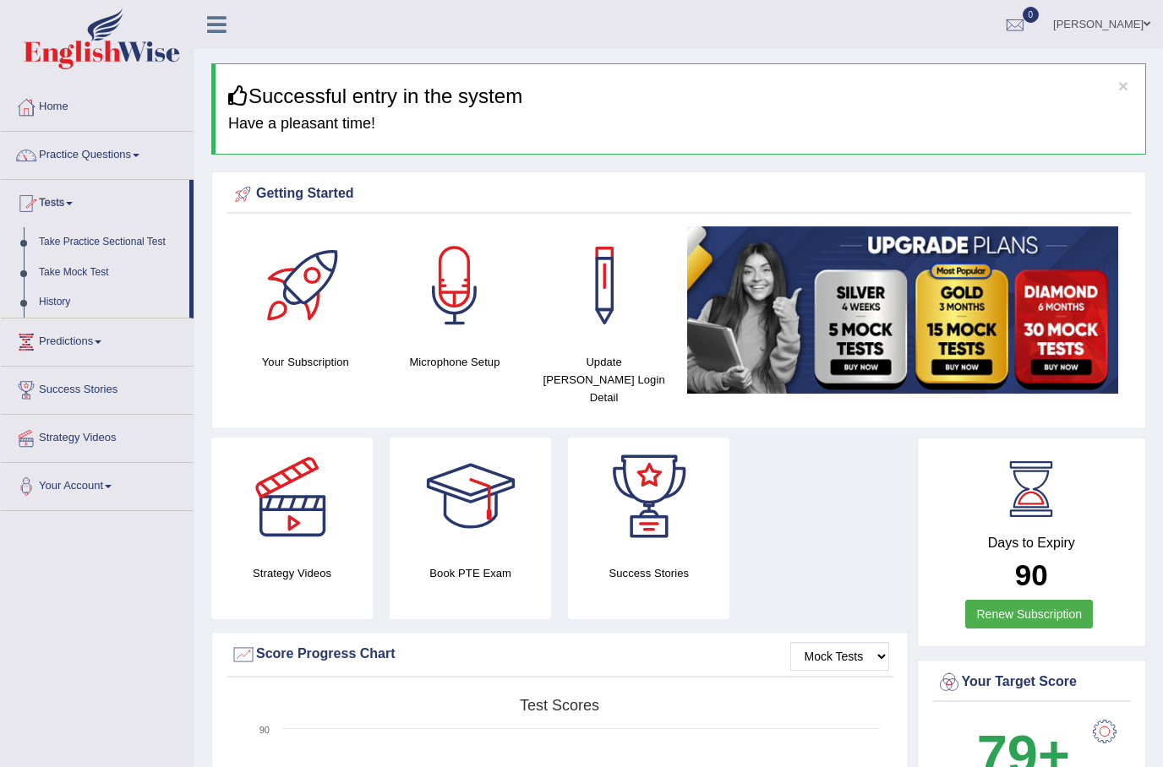
click at [89, 246] on div at bounding box center [581, 383] width 1163 height 767
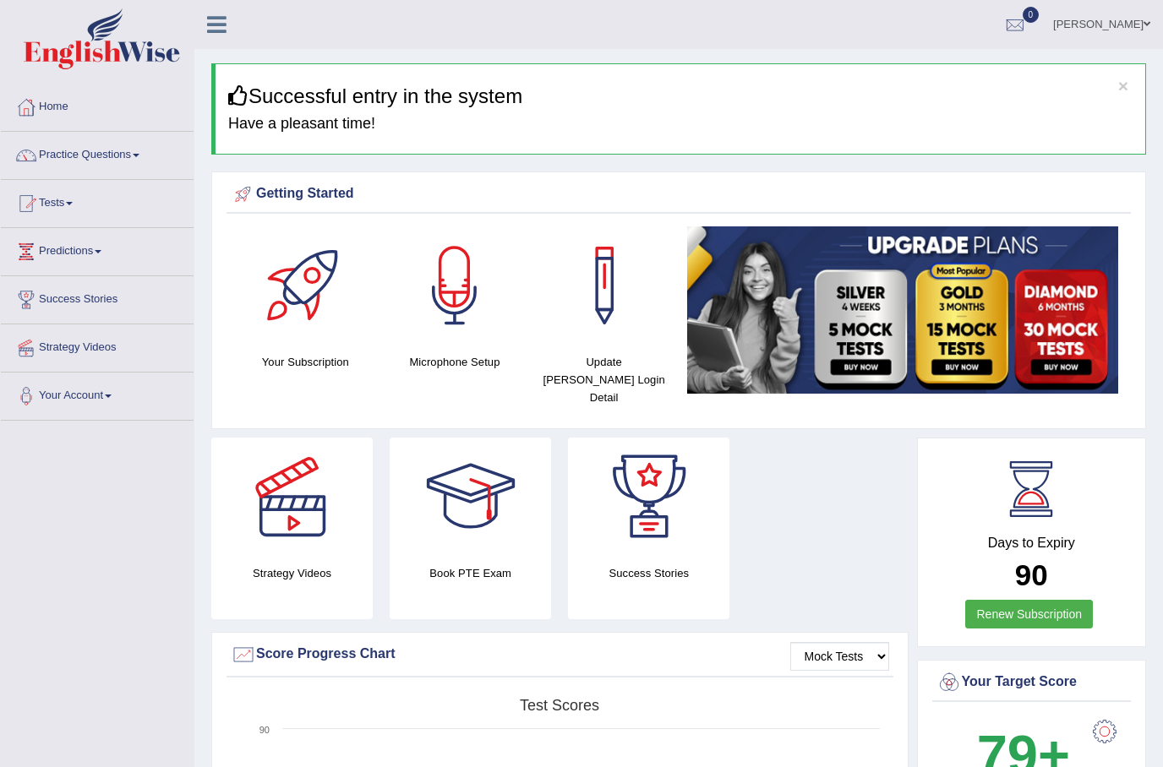
click at [42, 204] on link "Tests" at bounding box center [97, 201] width 193 height 42
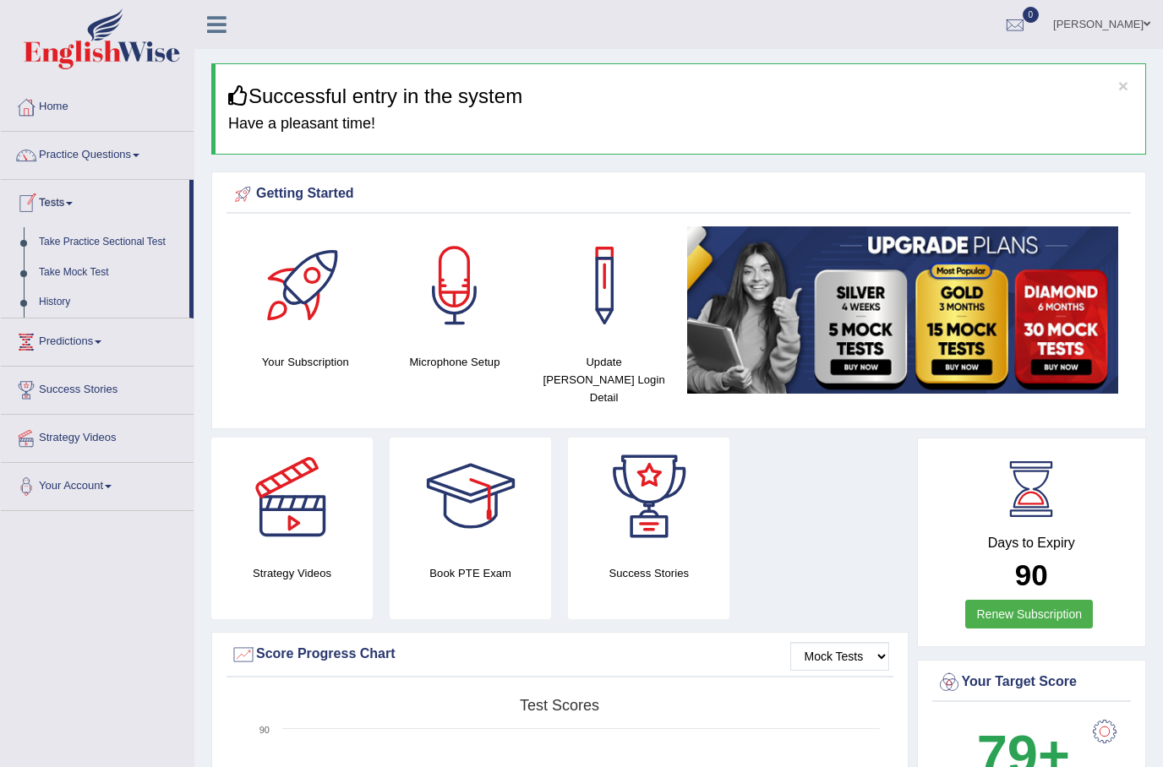
click at [76, 351] on div at bounding box center [581, 383] width 1163 height 767
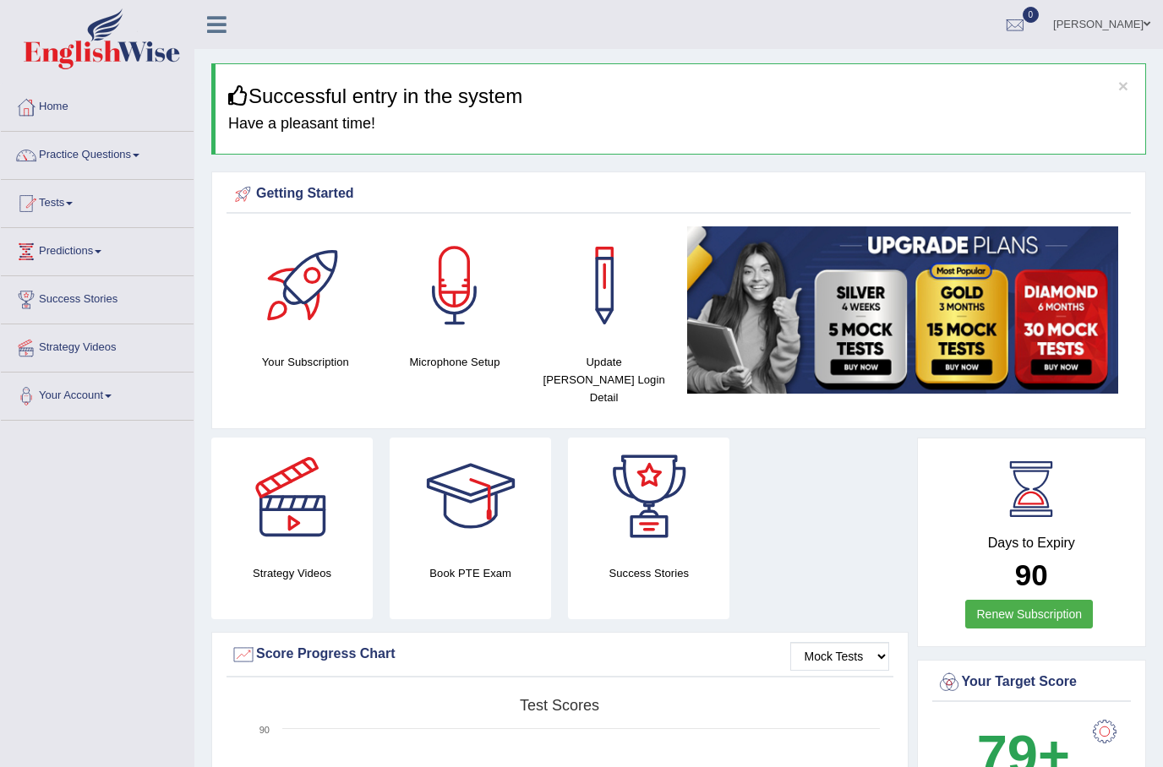
click at [84, 302] on link "Success Stories" at bounding box center [97, 297] width 193 height 42
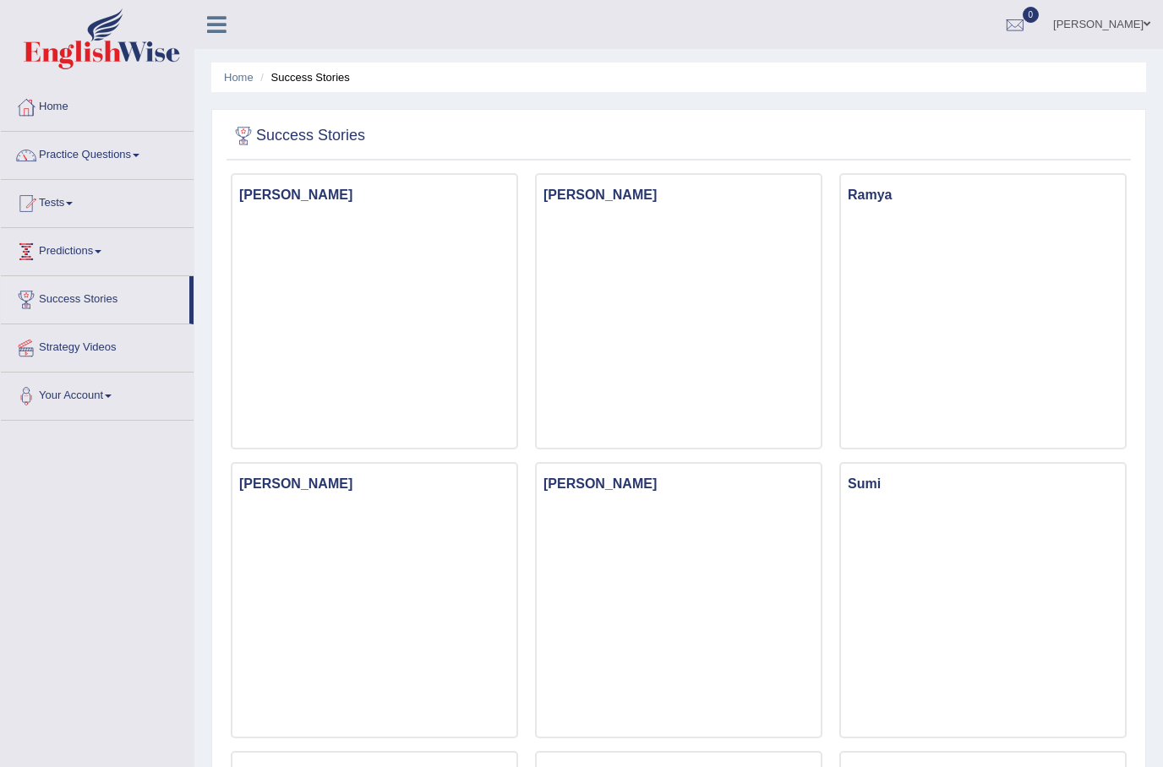
click at [53, 254] on link "Predictions" at bounding box center [97, 249] width 193 height 42
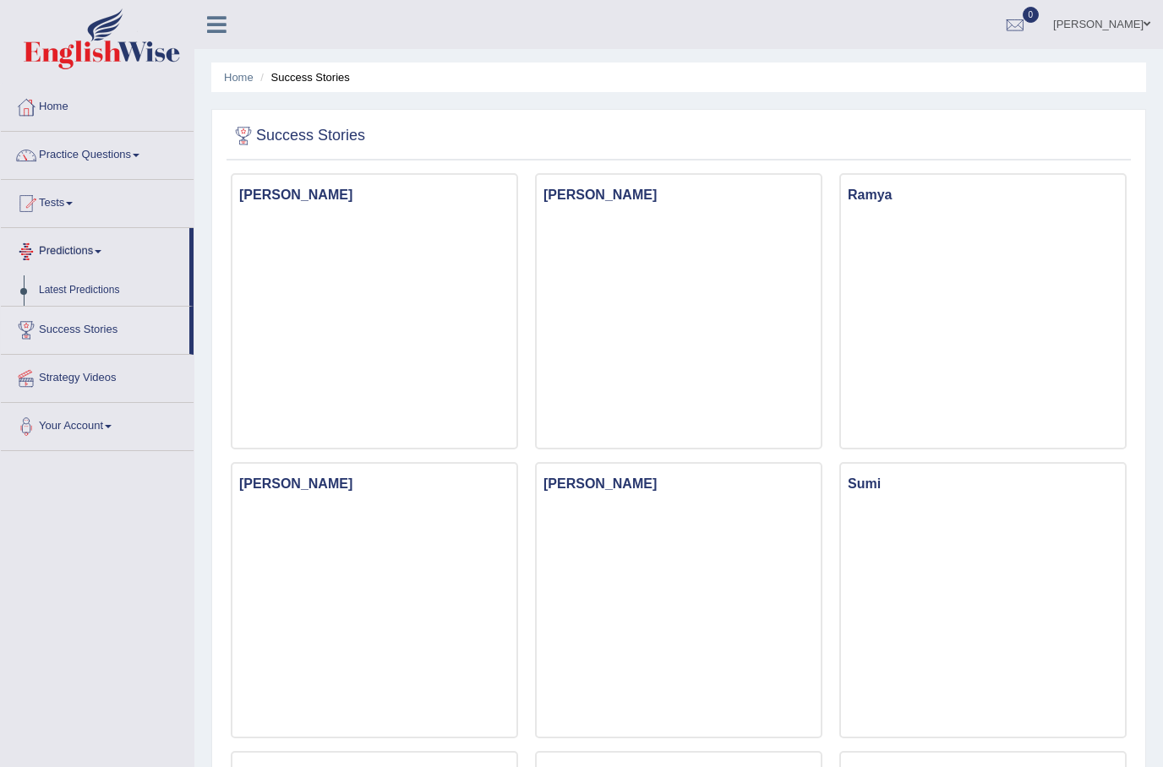
click at [57, 287] on div at bounding box center [581, 383] width 1163 height 767
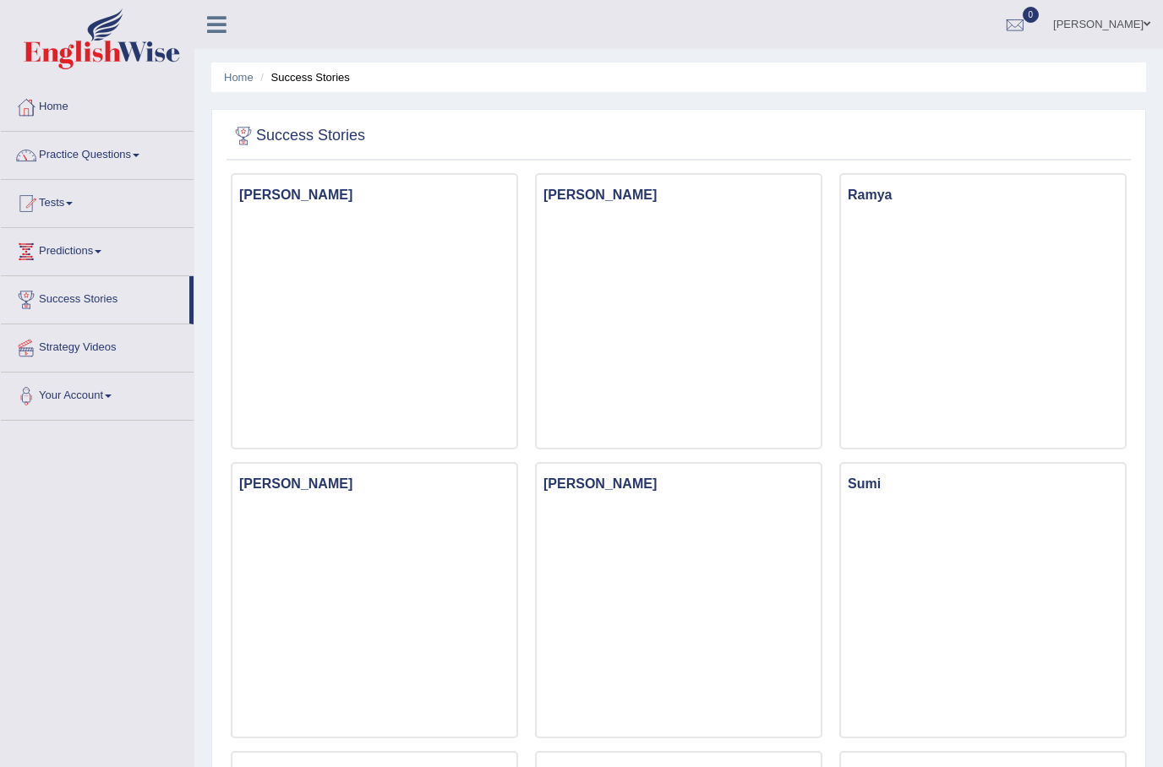
click at [43, 302] on link "Success Stories" at bounding box center [95, 297] width 188 height 42
click at [1128, 39] on link "[PERSON_NAME]" at bounding box center [1101, 22] width 123 height 44
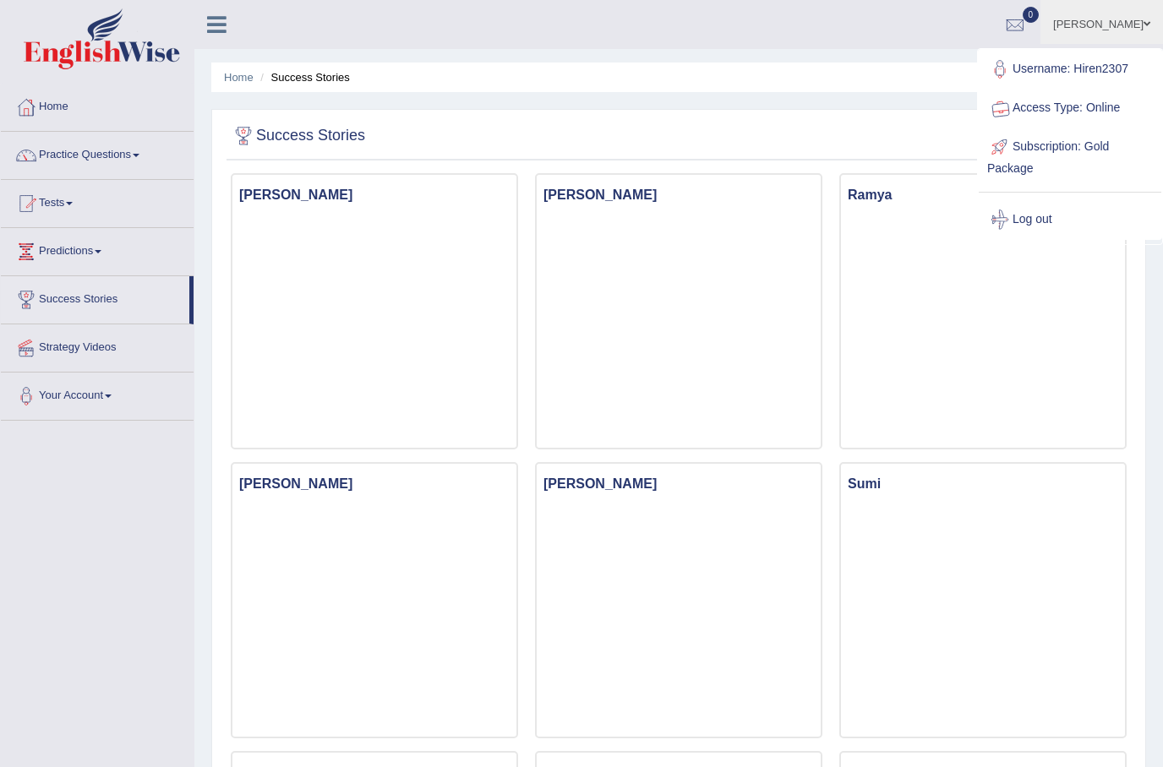
click at [1099, 113] on link "Access Type: Online" at bounding box center [1069, 108] width 182 height 39
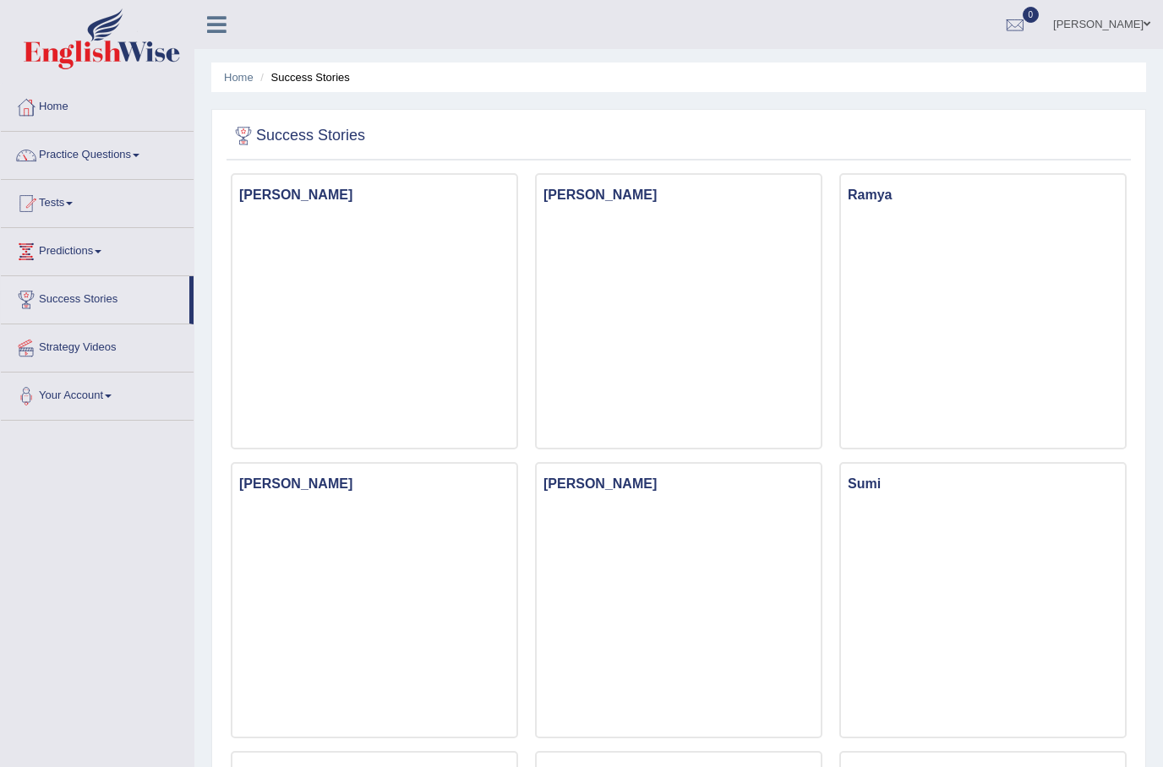
click at [72, 400] on link "Your Account" at bounding box center [97, 394] width 193 height 42
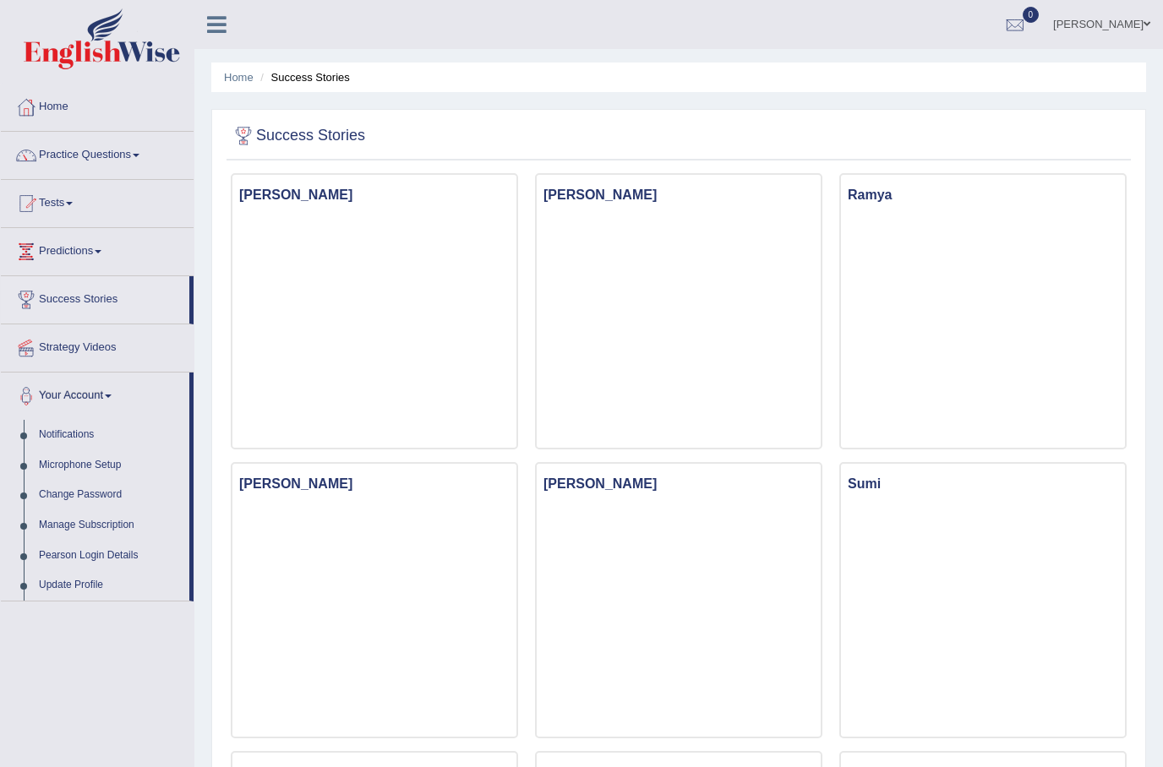
click at [63, 463] on div at bounding box center [581, 383] width 1163 height 767
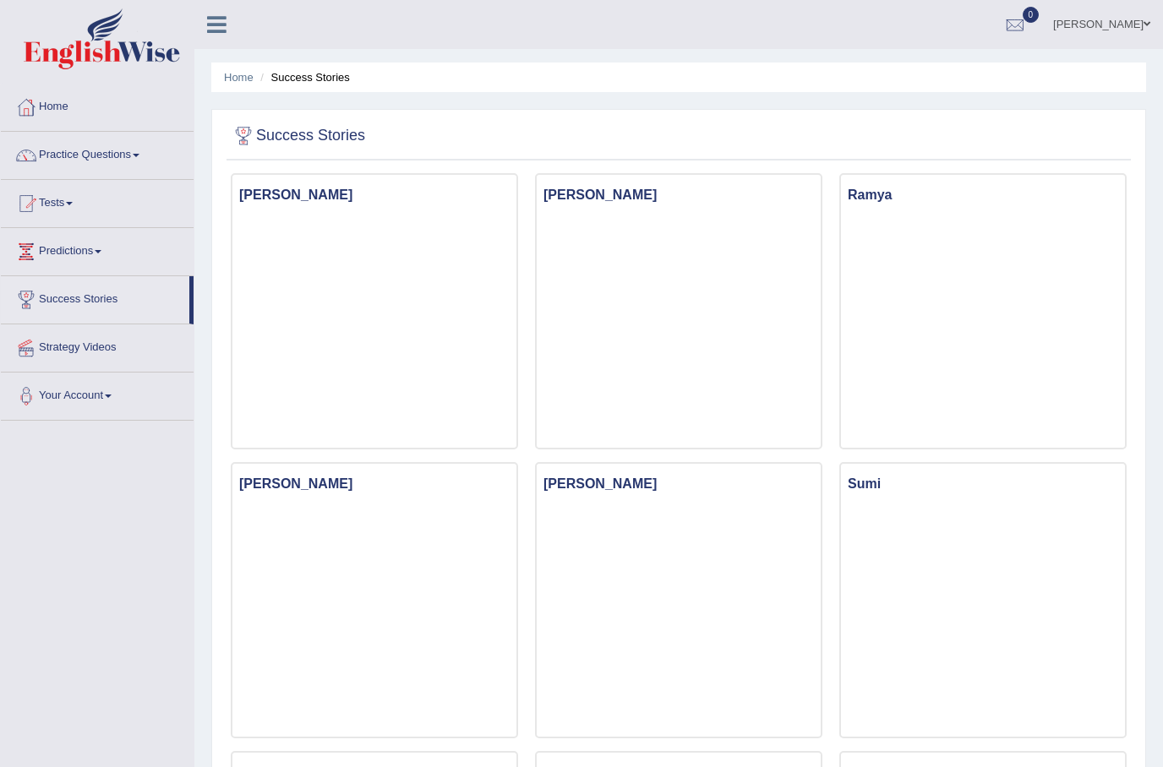
click at [63, 394] on link "Your Account" at bounding box center [97, 394] width 193 height 42
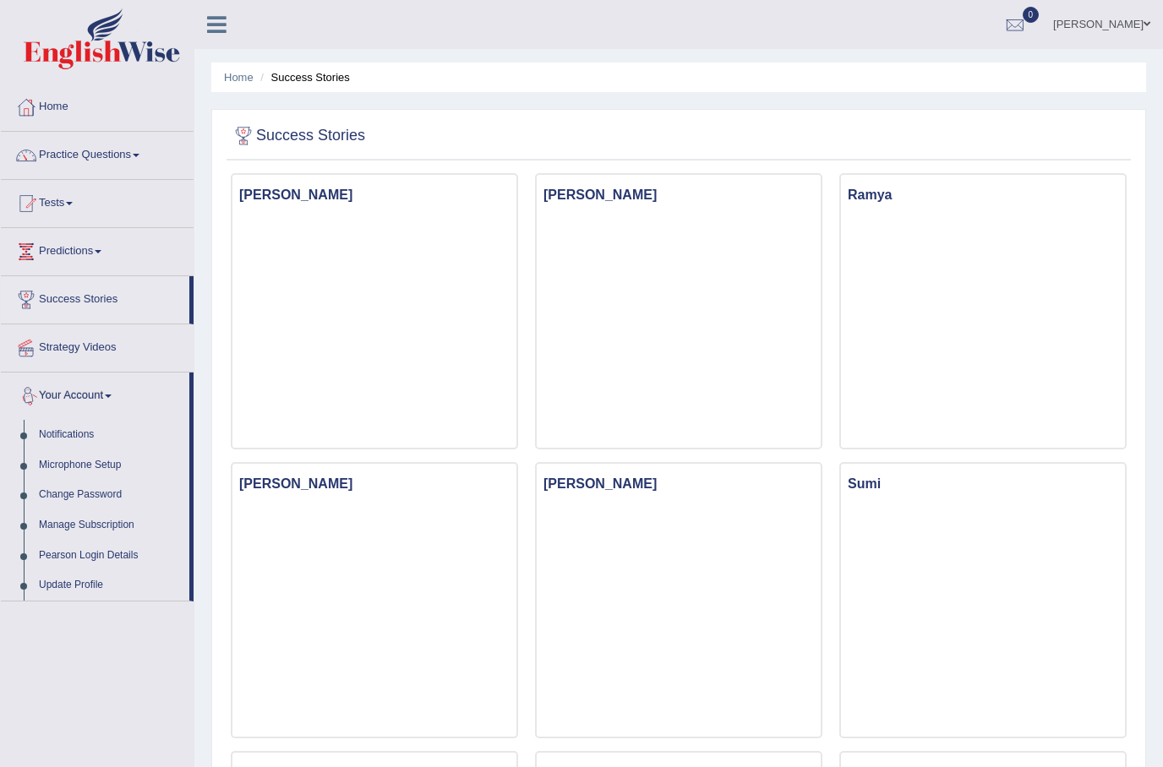
click at [59, 521] on div at bounding box center [581, 383] width 1163 height 767
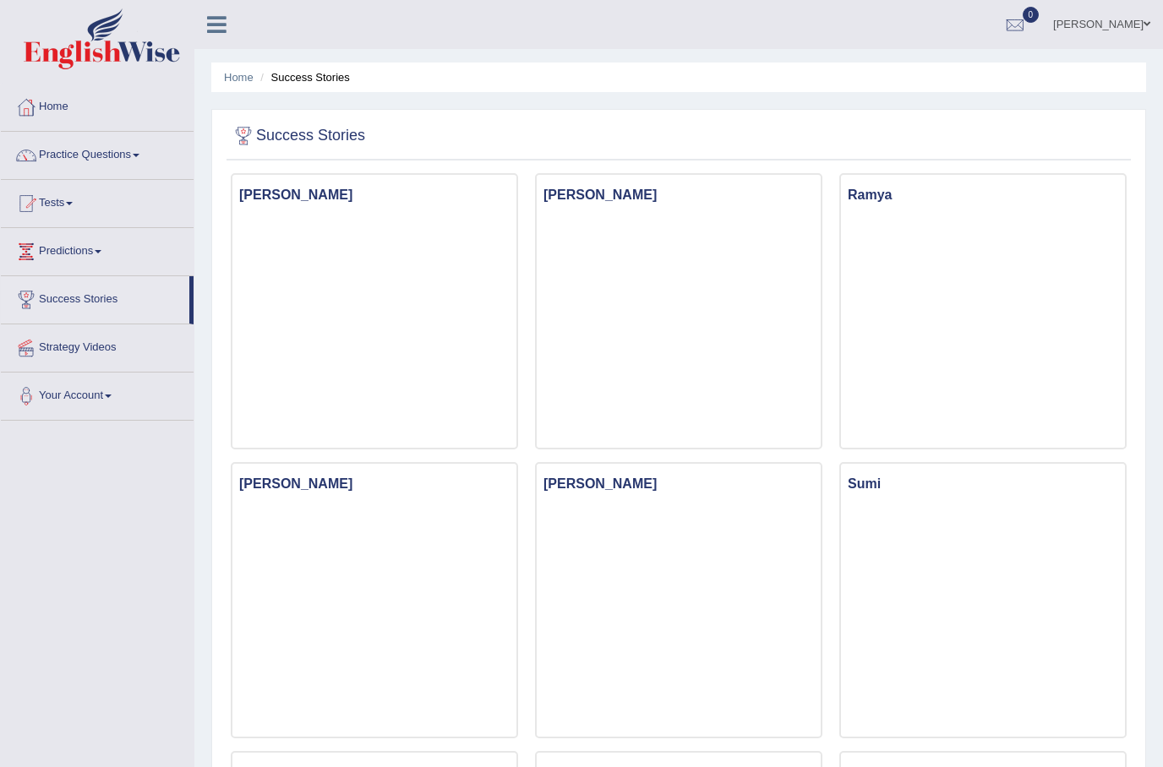
click at [84, 400] on link "Your Account" at bounding box center [97, 394] width 193 height 42
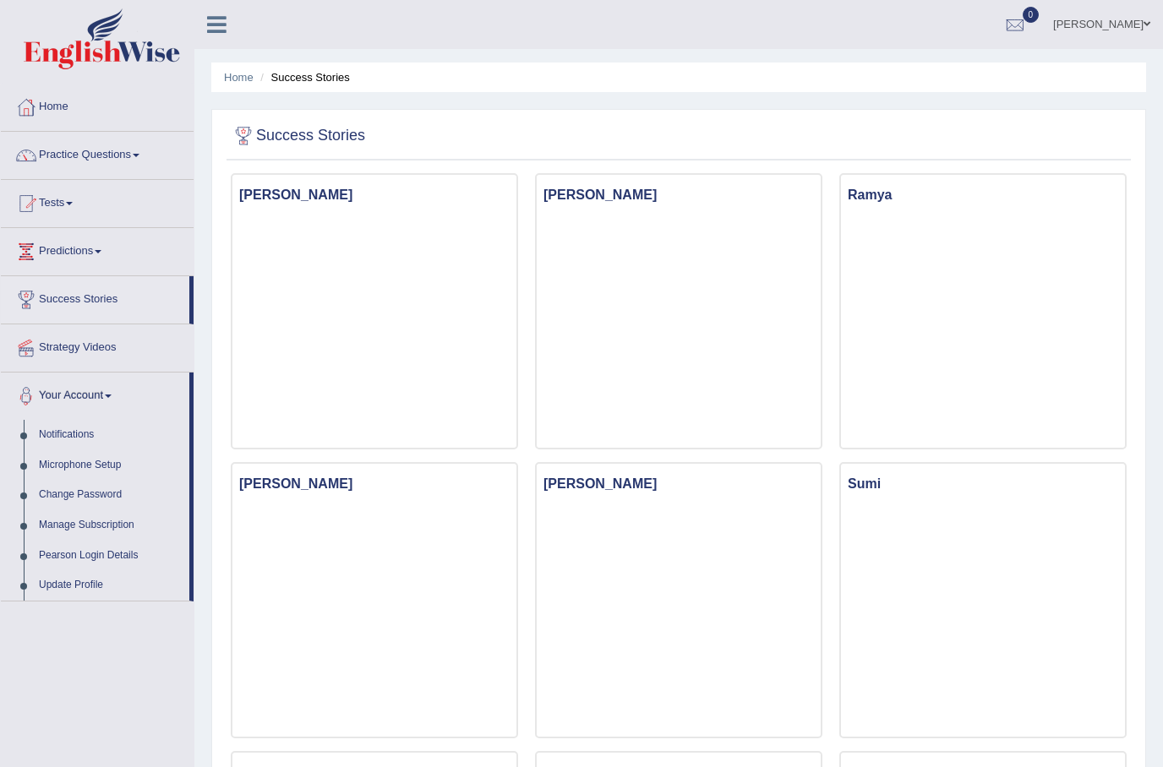
click at [88, 575] on div at bounding box center [581, 383] width 1163 height 767
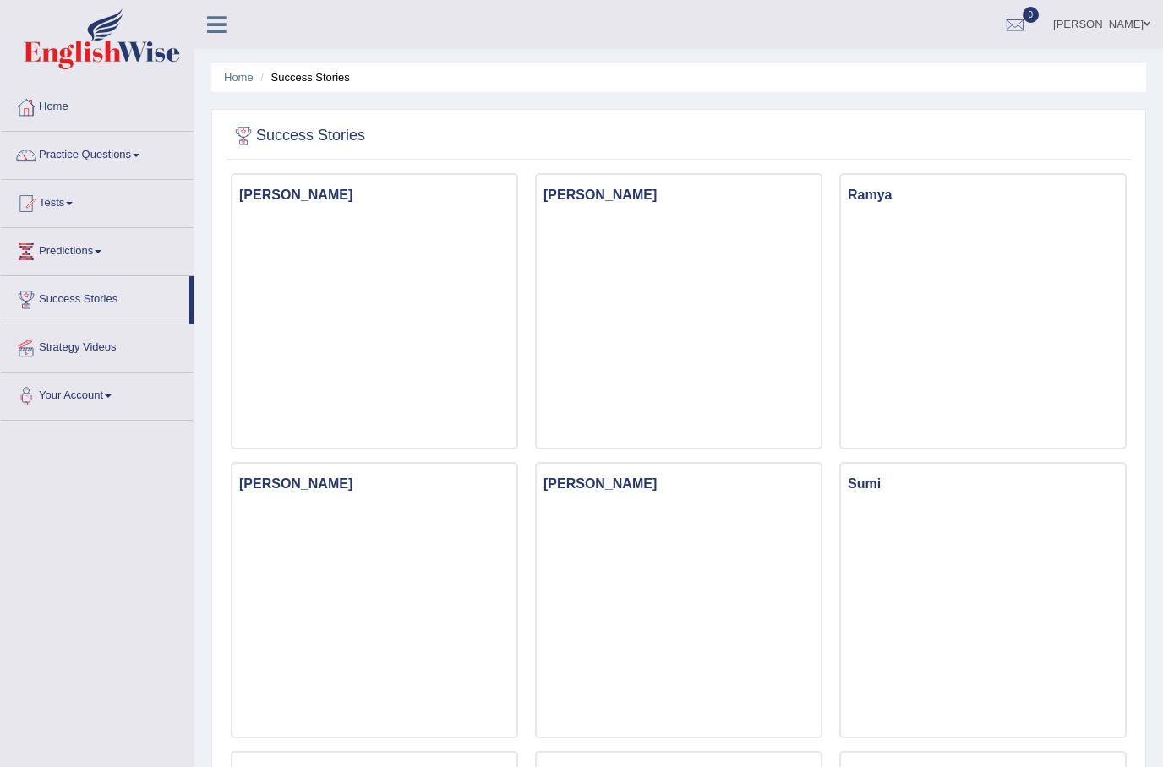
scroll to position [68, 0]
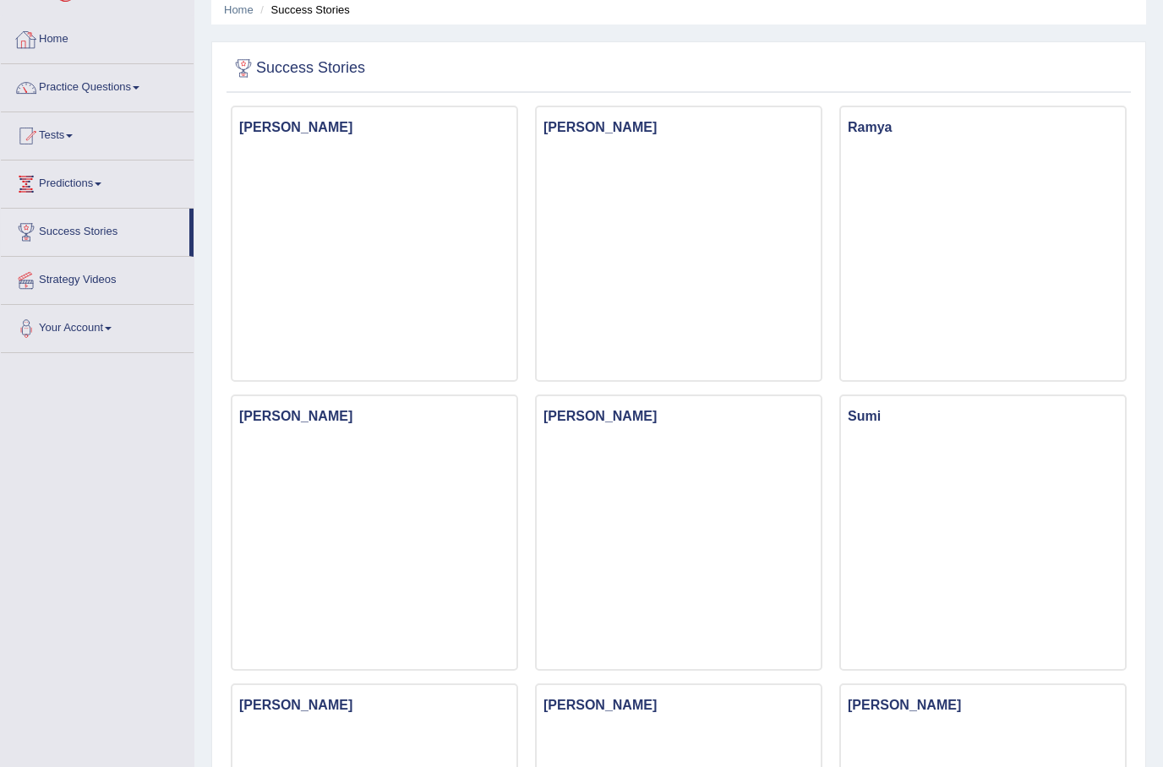
click at [63, 46] on link "Home" at bounding box center [97, 37] width 193 height 42
click at [49, 42] on link "Home" at bounding box center [95, 37] width 188 height 42
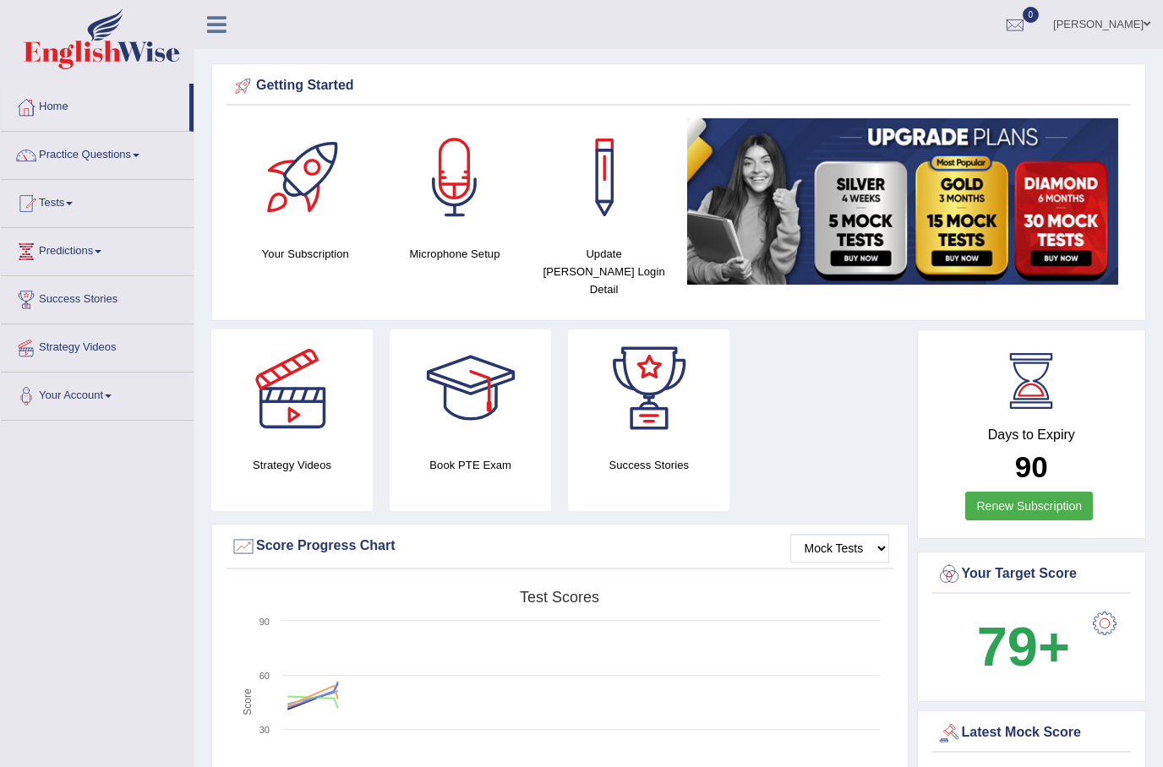
click at [71, 153] on link "Practice Questions" at bounding box center [97, 153] width 193 height 42
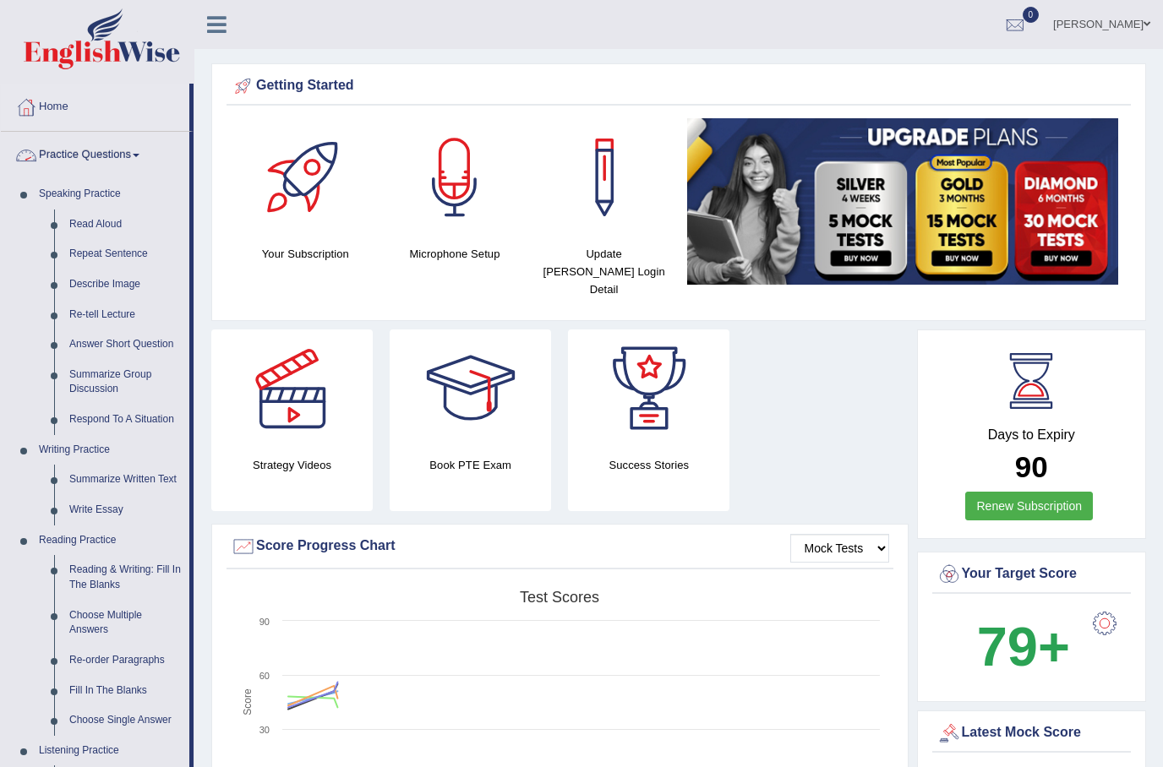
click at [99, 222] on div at bounding box center [581, 383] width 1163 height 767
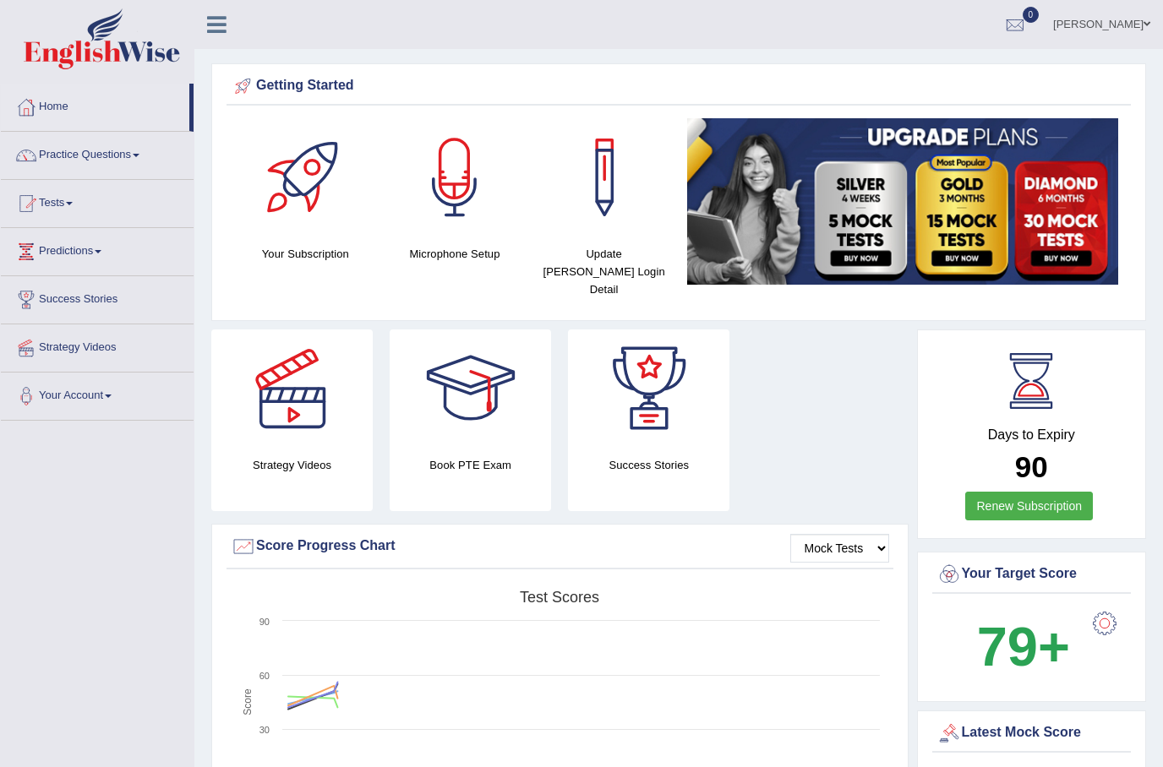
click at [67, 151] on link "Practice Questions" at bounding box center [97, 153] width 193 height 42
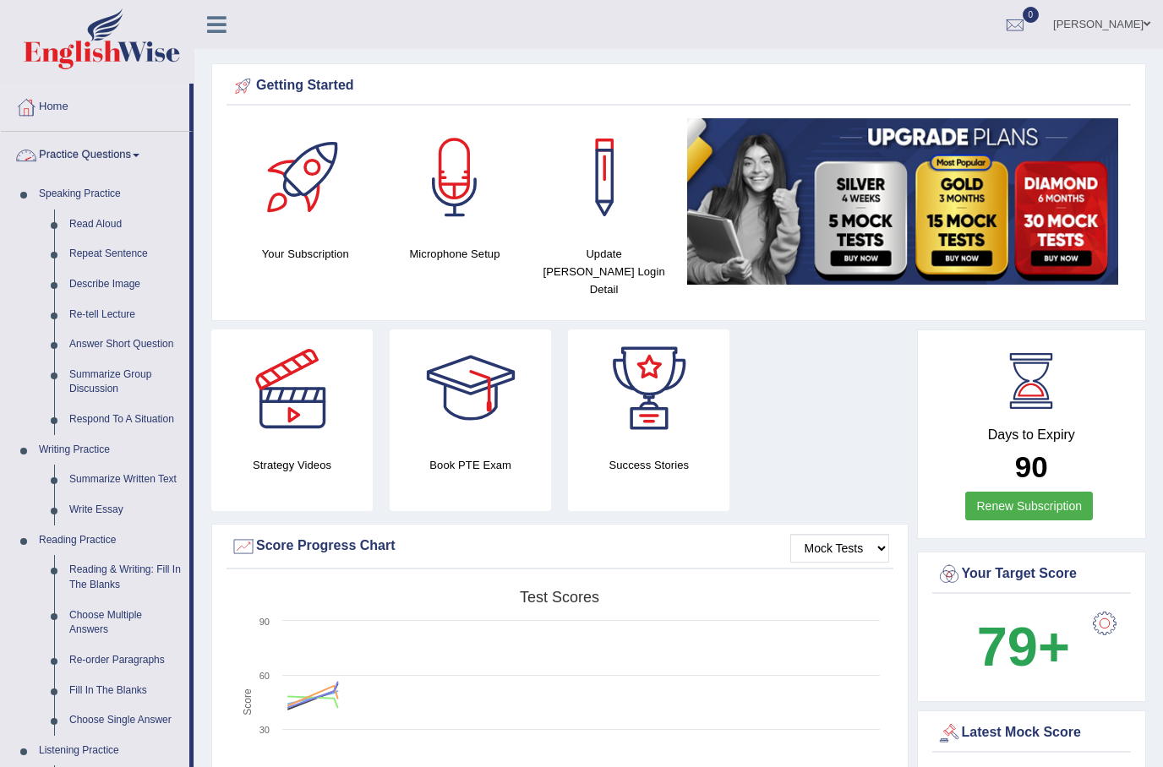
click at [99, 254] on div at bounding box center [581, 383] width 1163 height 767
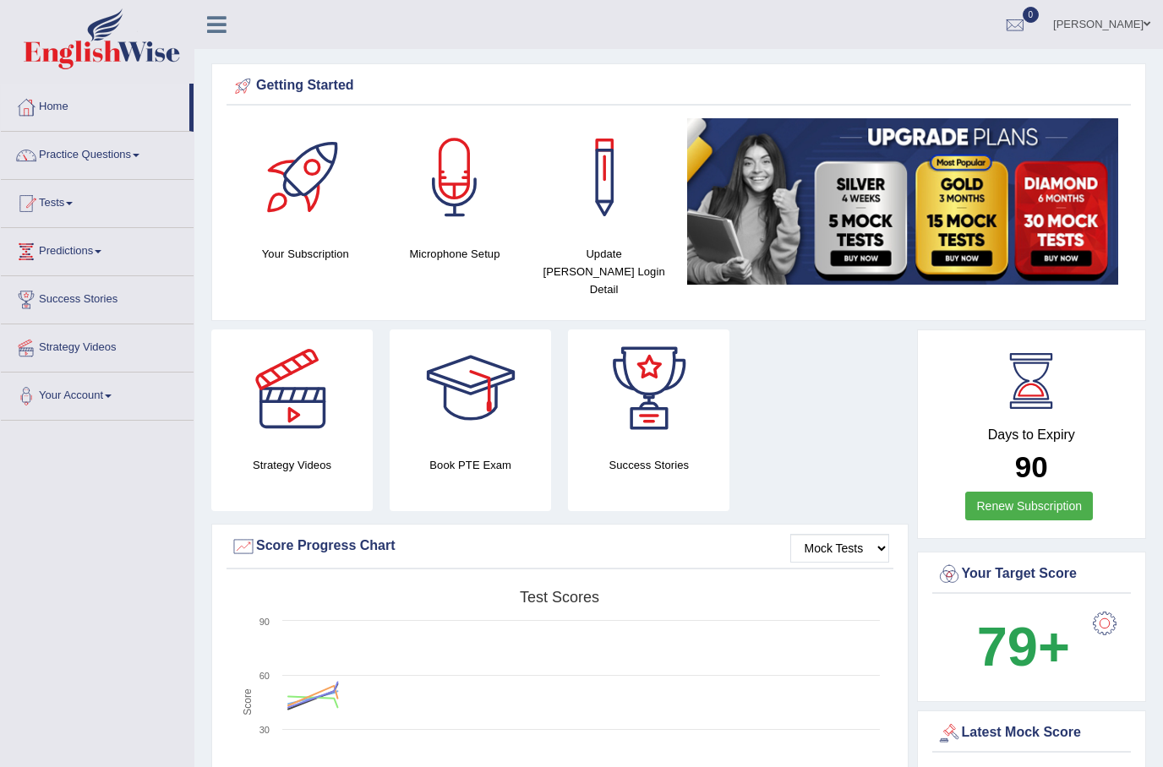
click at [57, 210] on link "Tests" at bounding box center [97, 201] width 193 height 42
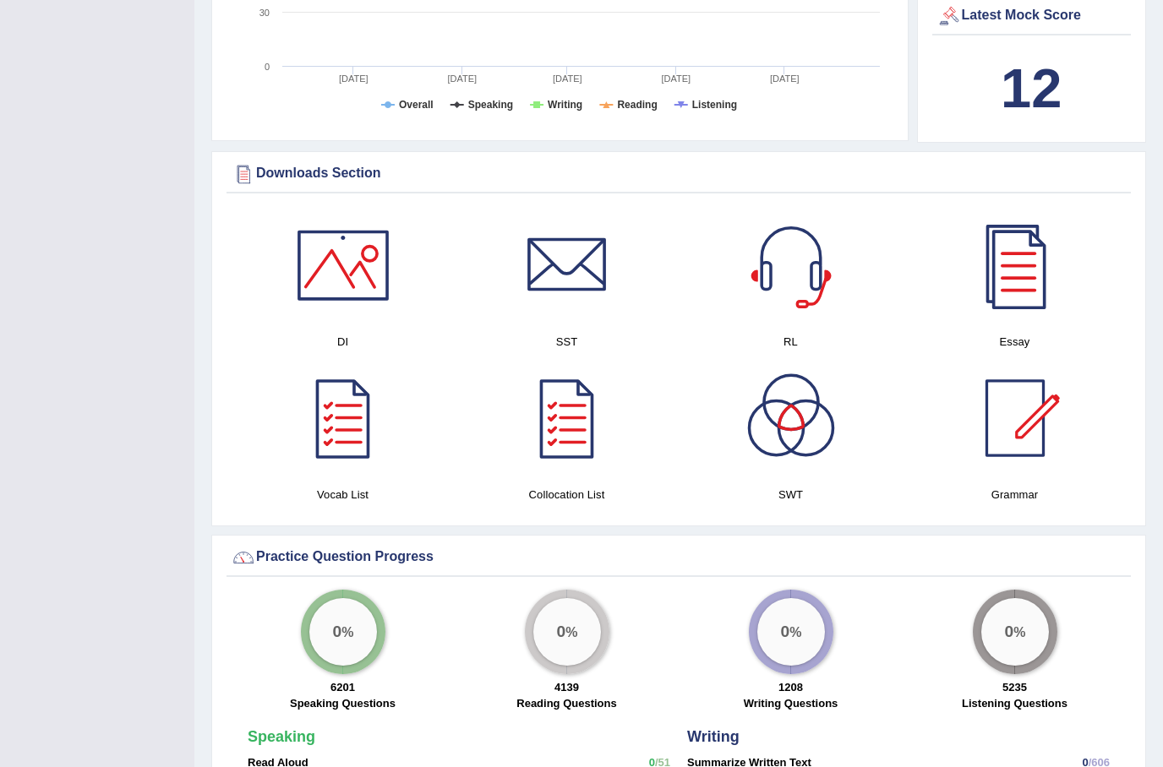
scroll to position [716, 0]
click at [1021, 414] on div at bounding box center [581, 383] width 1163 height 767
click at [1037, 395] on div at bounding box center [1015, 419] width 118 height 118
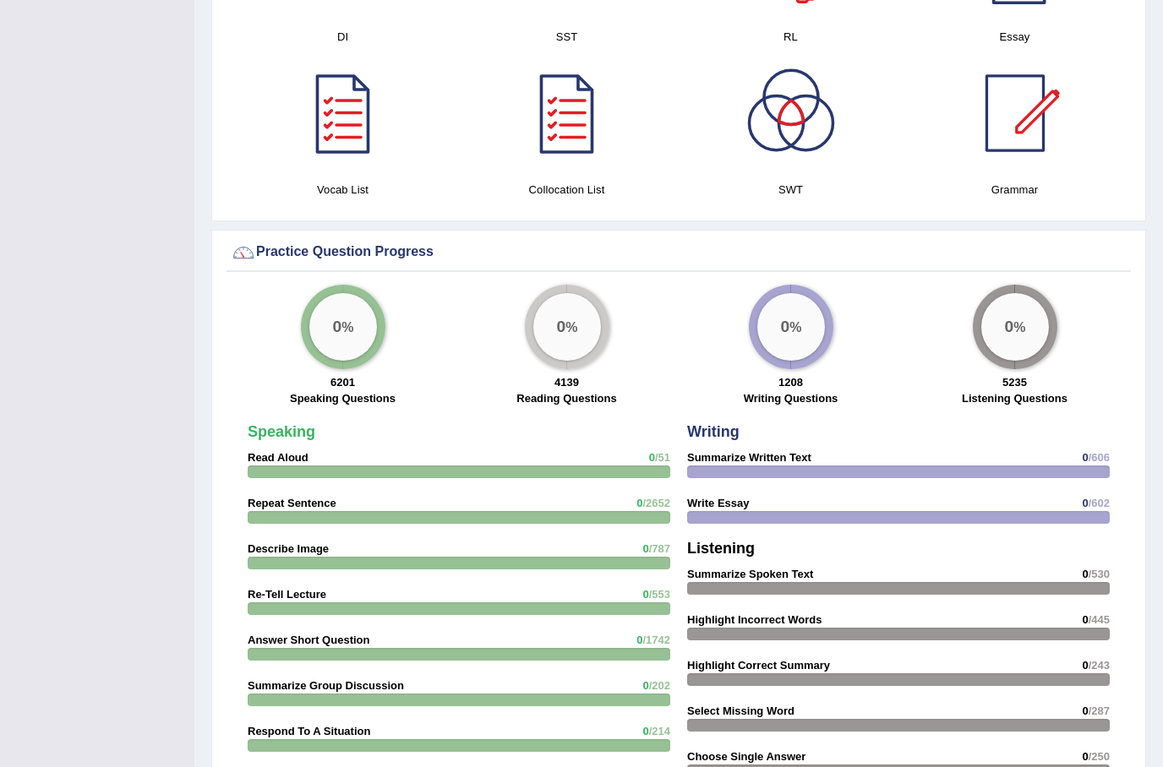
scroll to position [994, 0]
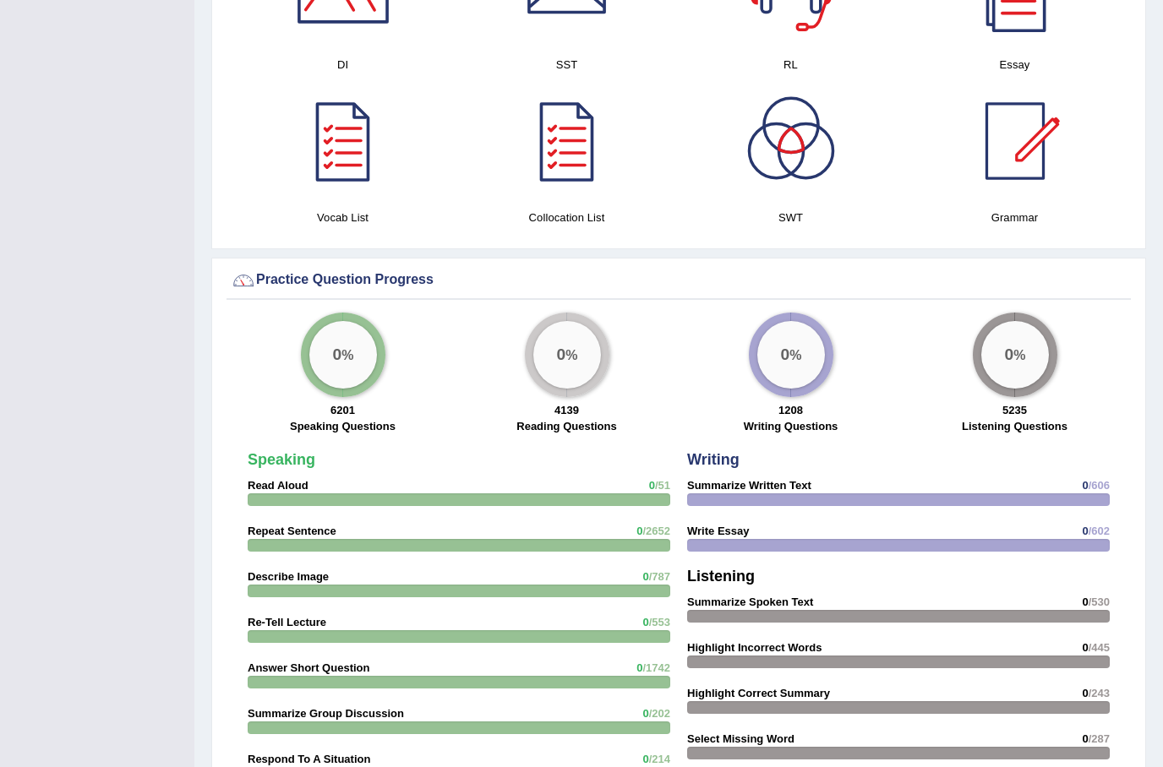
click at [556, 471] on div "Speaking Read Aloud 0 /51 Repeat Sentence 0 /2652 Describe Image 0 /787 Re-Tell…" at bounding box center [458, 747] width 439 height 607
click at [544, 460] on div "Speaking Read Aloud 0 /51 Repeat Sentence 0 /2652 Describe Image 0 /787 Re-Tell…" at bounding box center [458, 747] width 439 height 607
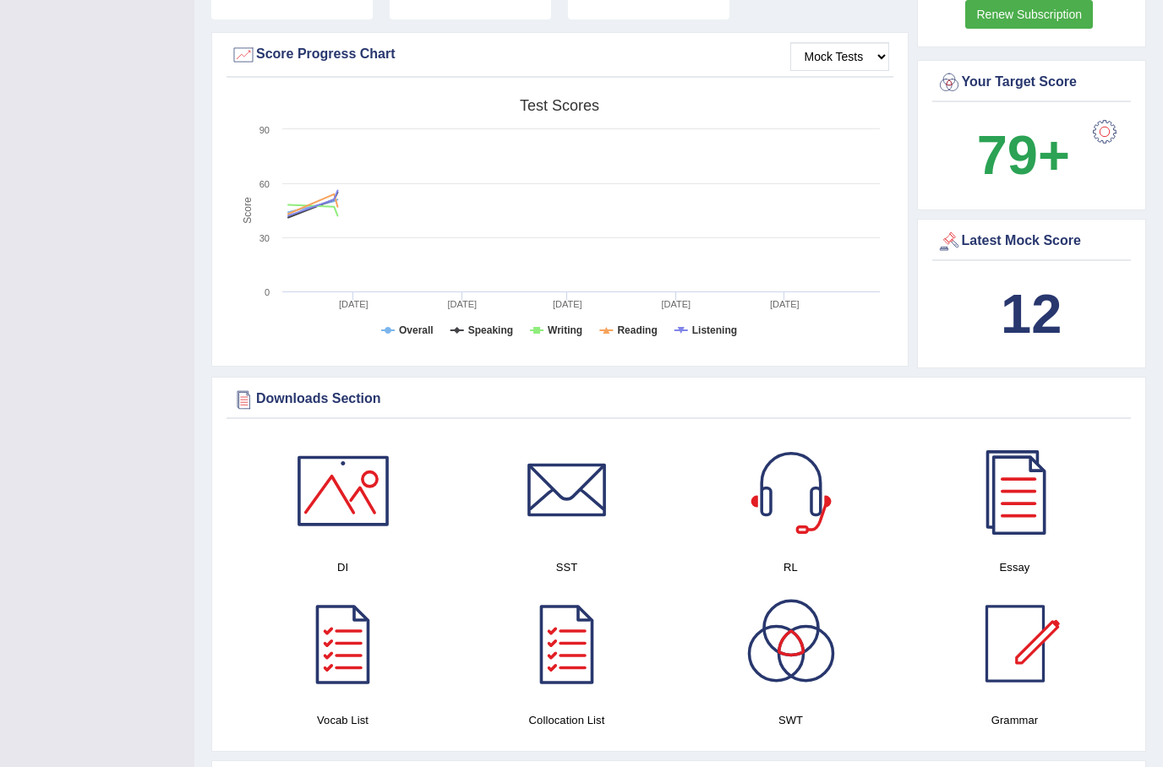
scroll to position [492, 0]
click at [1026, 485] on div at bounding box center [1015, 491] width 118 height 118
